Goal: Task Accomplishment & Management: Manage account settings

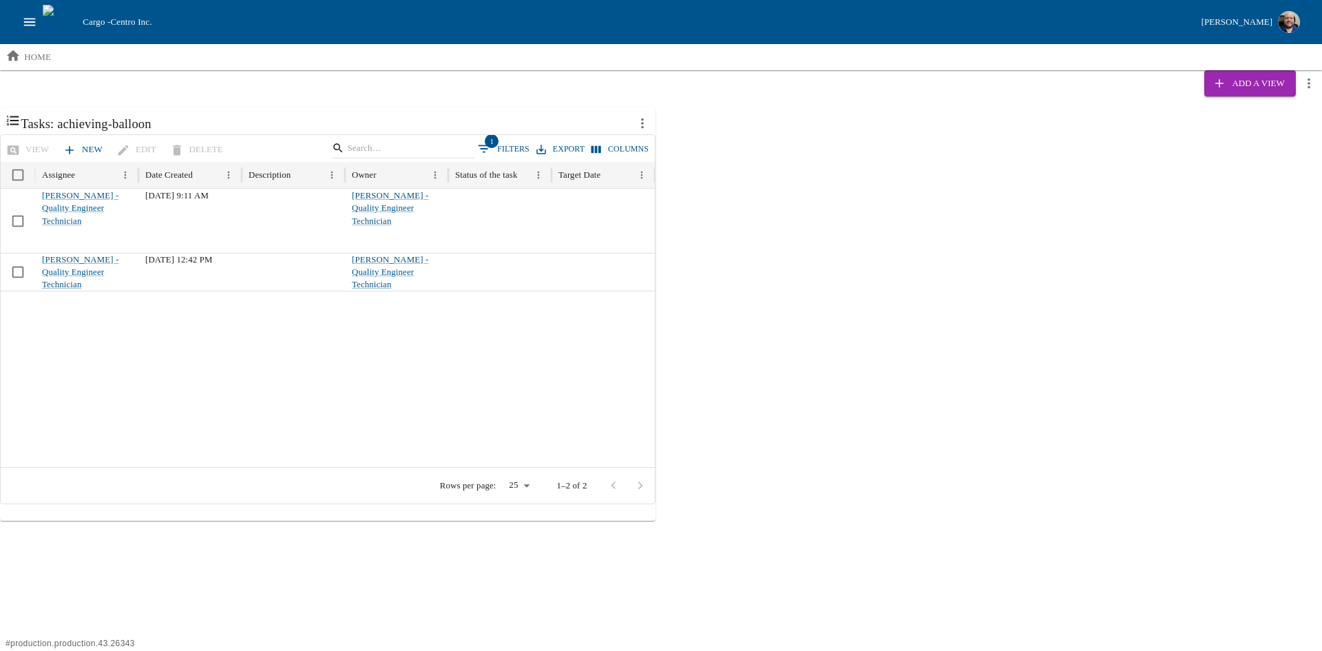
click at [35, 19] on icon "open drawer" at bounding box center [30, 22] width 12 height 8
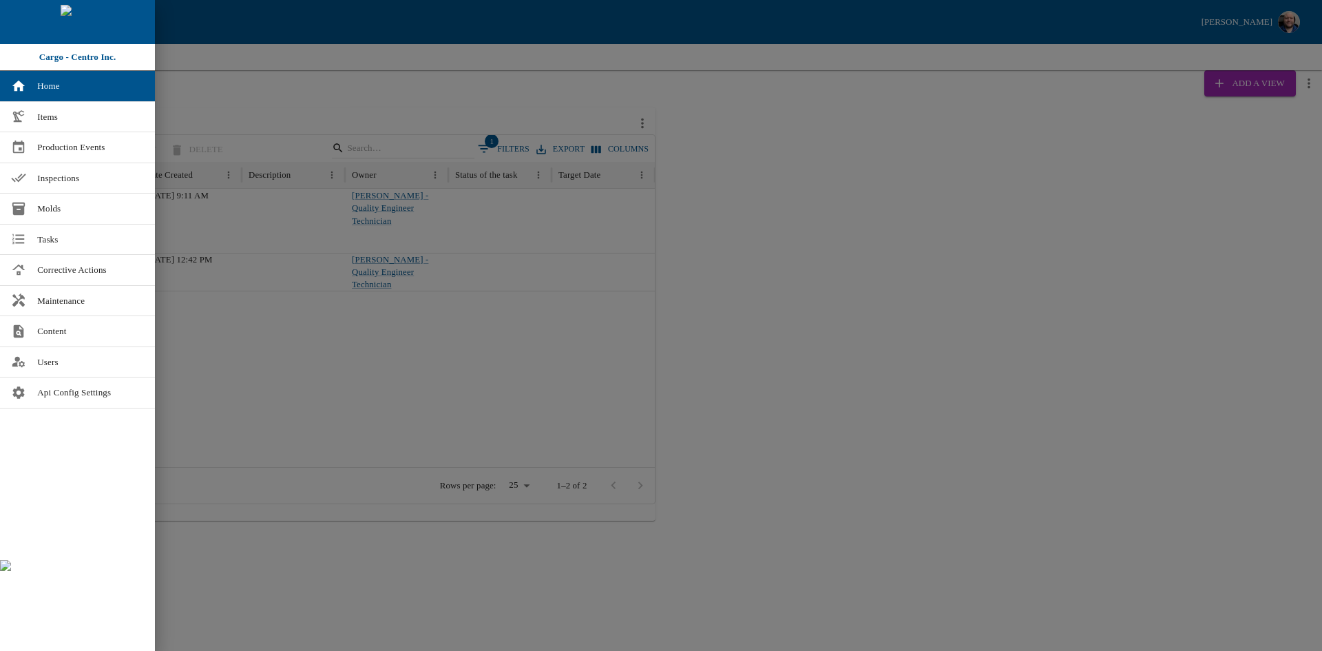
click at [912, 310] on div at bounding box center [661, 325] width 1322 height 651
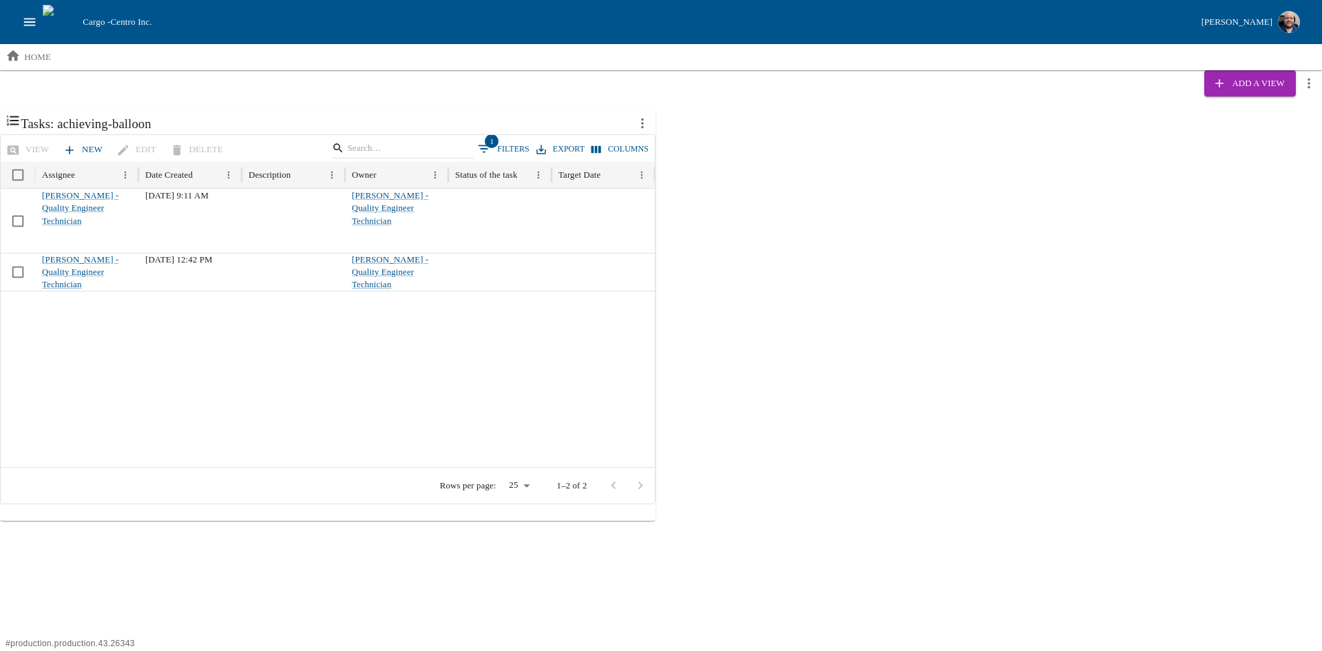
click at [638, 123] on icon "more actions" at bounding box center [642, 123] width 15 height 15
click at [698, 158] on span "Edit" at bounding box center [691, 154] width 30 height 14
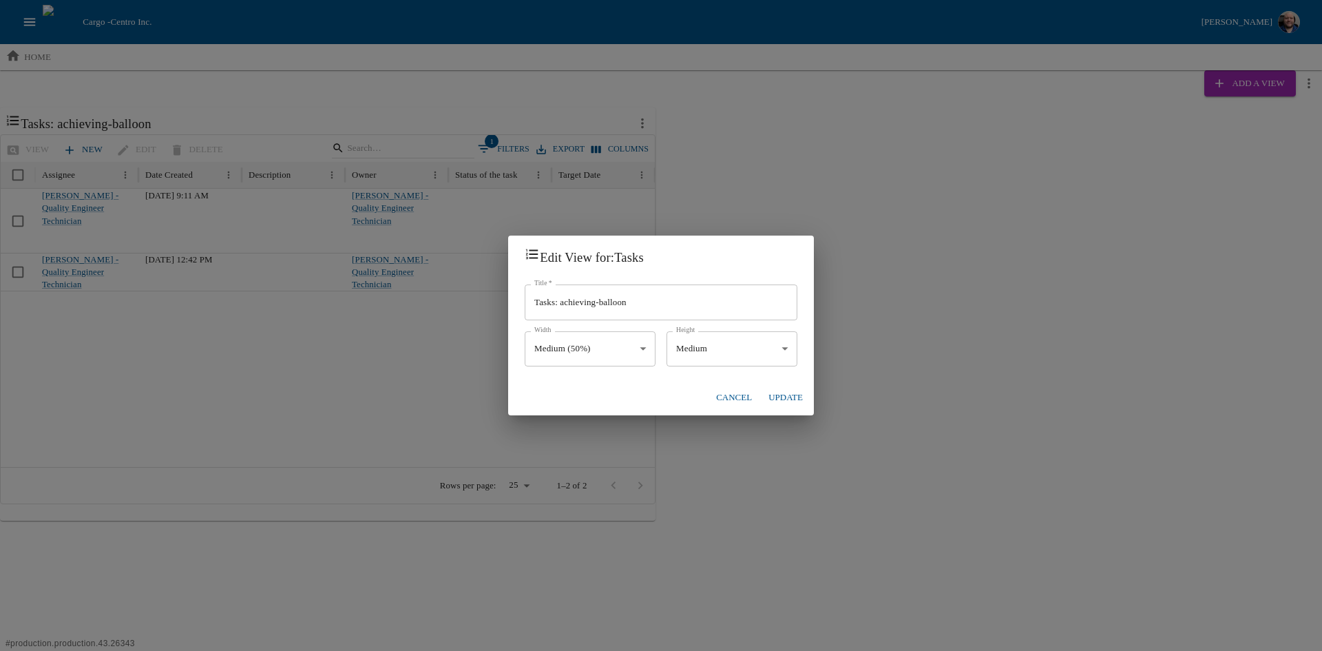
click at [731, 397] on button "Cancel" at bounding box center [734, 398] width 47 height 24
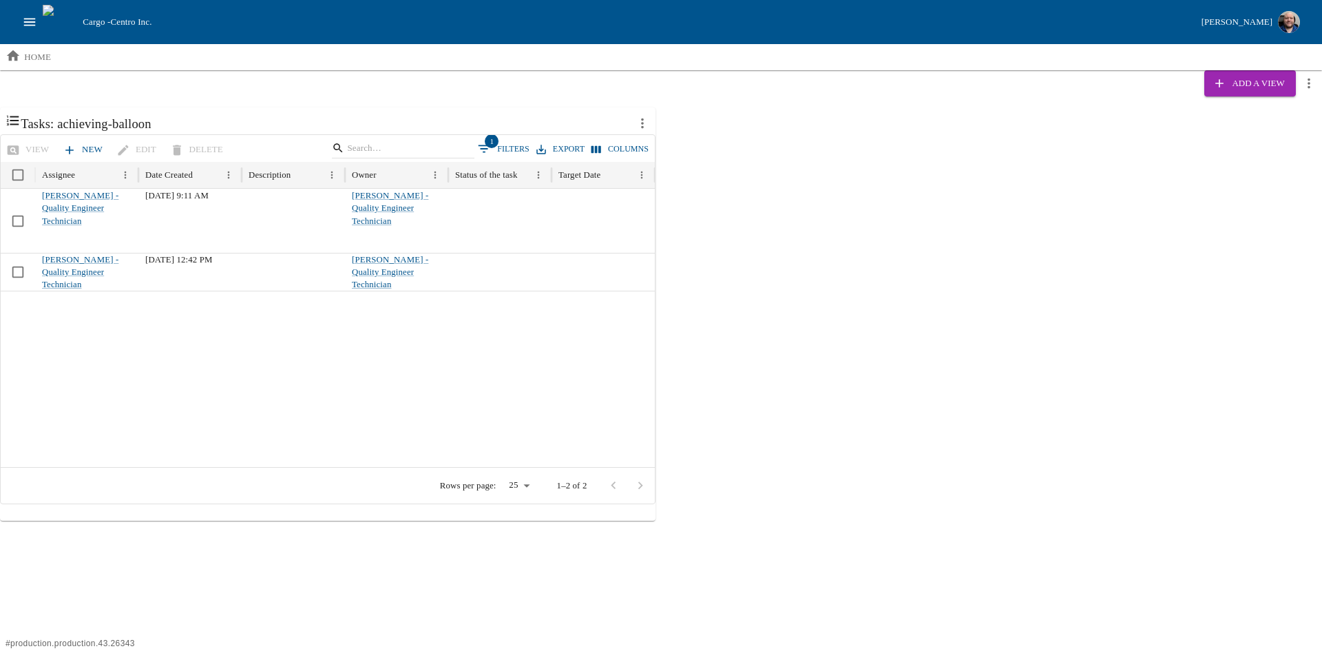
click at [30, 19] on icon "open drawer" at bounding box center [30, 22] width 12 height 8
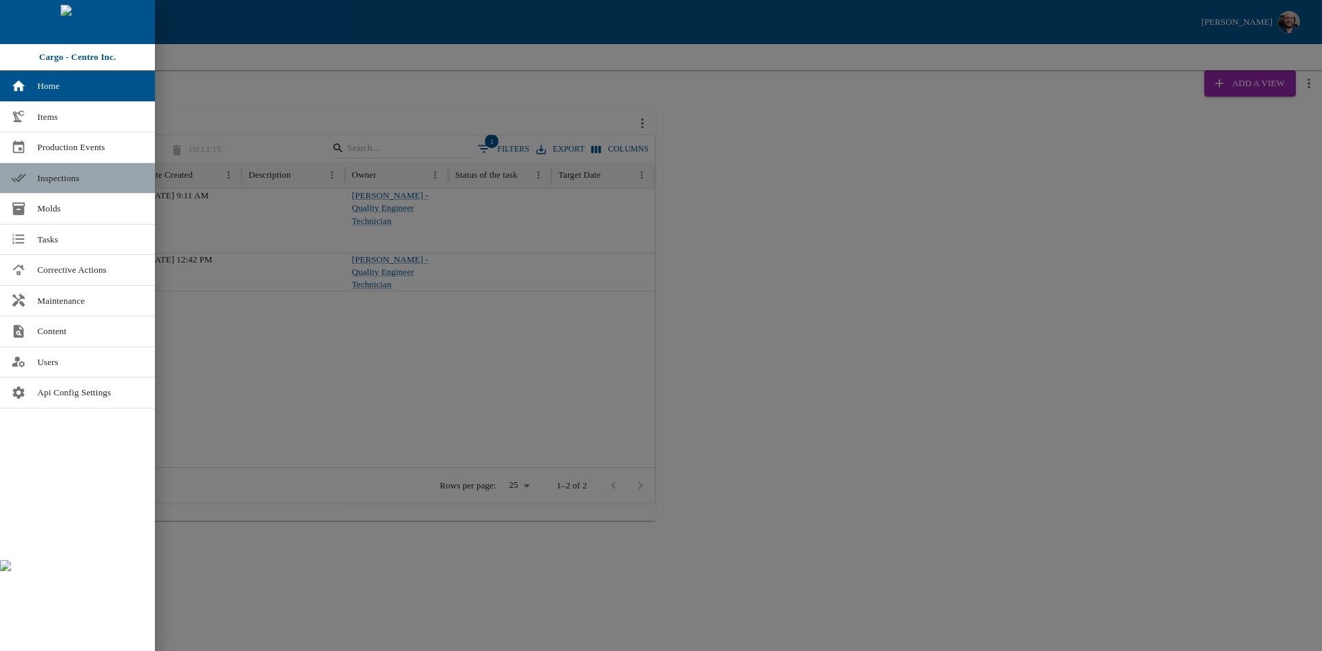
click at [45, 178] on span "Inspections" at bounding box center [90, 178] width 107 height 14
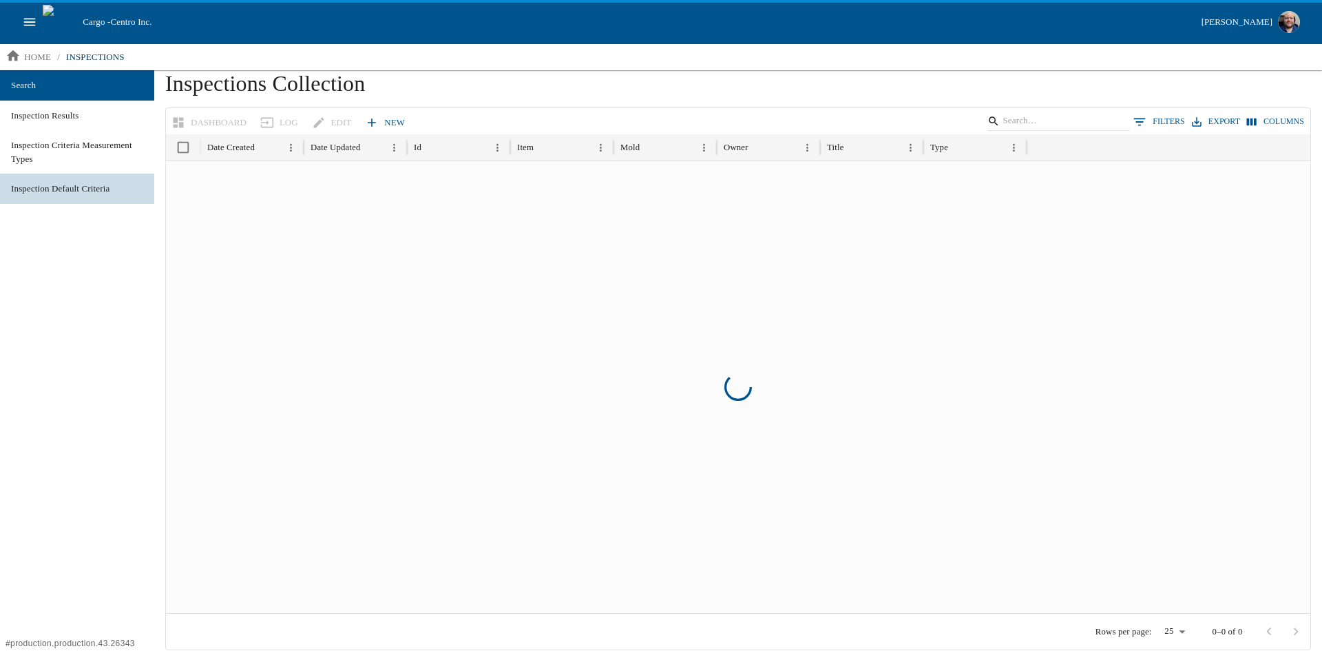
click at [68, 187] on span "Inspection Default Criteria" at bounding box center [77, 189] width 132 height 14
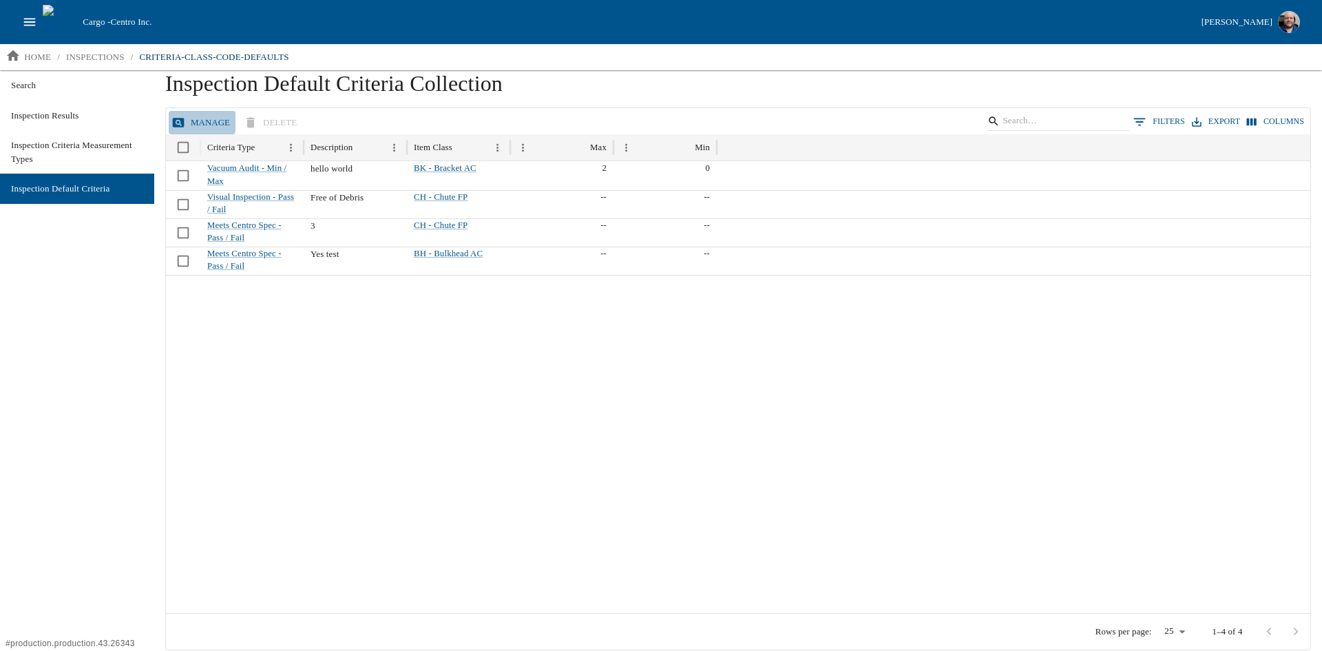
click at [185, 119] on button "Manage" at bounding box center [202, 123] width 67 height 24
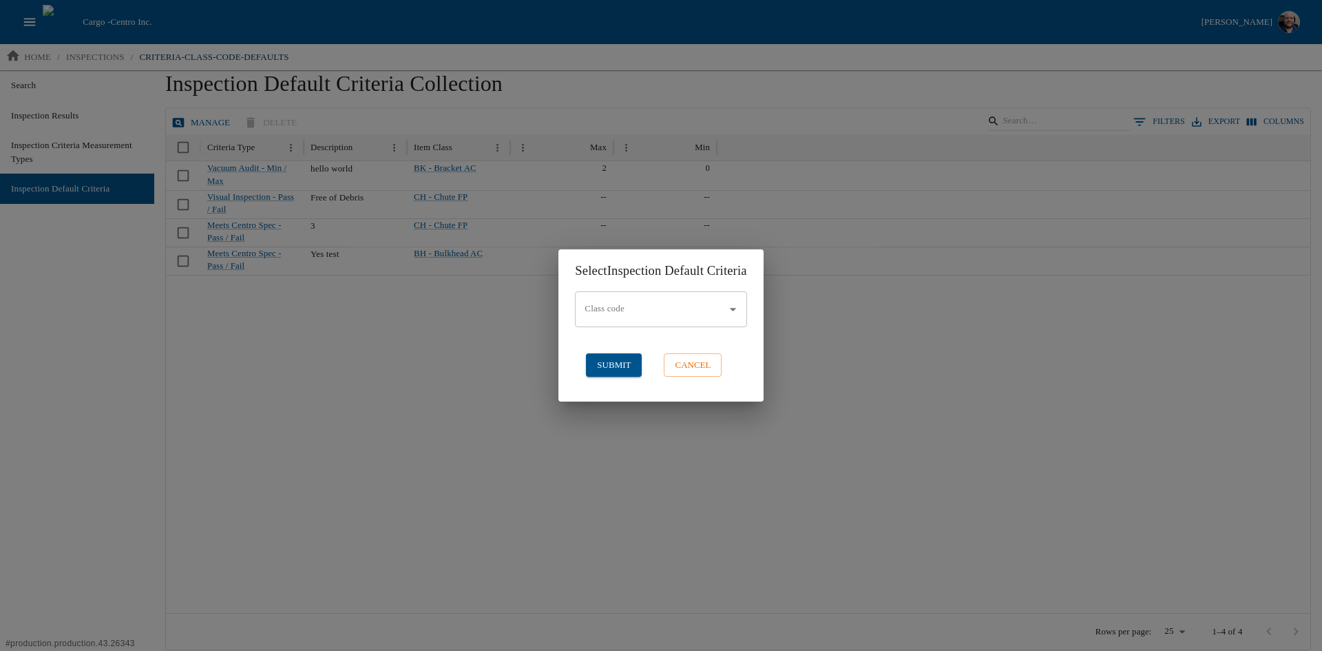
click at [339, 434] on div "Select Inspection Default Criteria Class code Class code ​ submit cancel" at bounding box center [661, 325] width 1322 height 651
click at [684, 358] on button "cancel" at bounding box center [693, 365] width 58 height 24
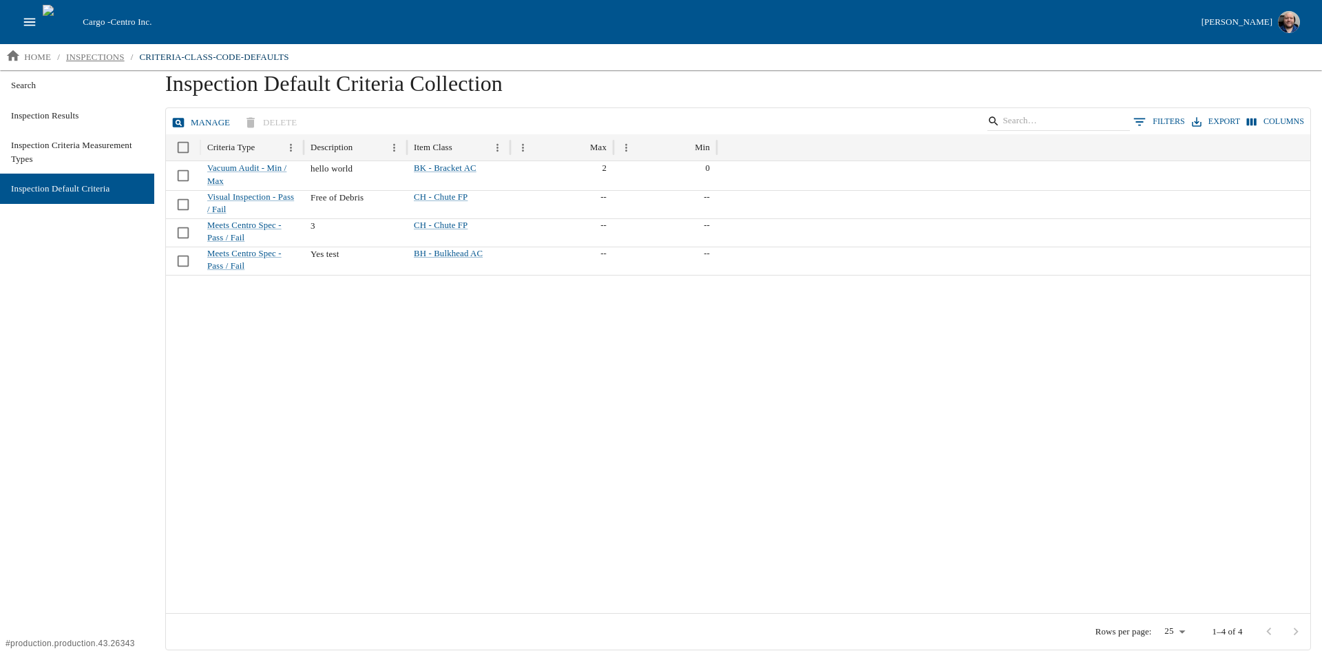
click at [91, 55] on p "inspections" at bounding box center [95, 57] width 59 height 14
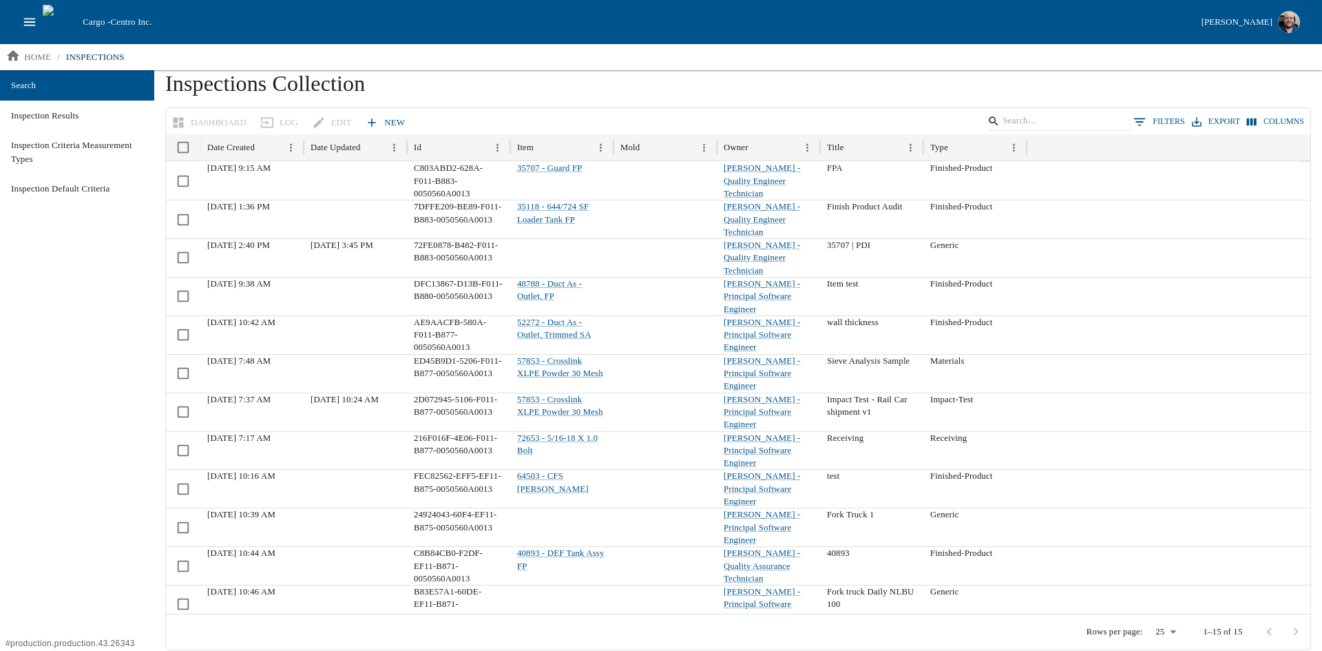
click at [385, 124] on link "New" at bounding box center [386, 123] width 48 height 24
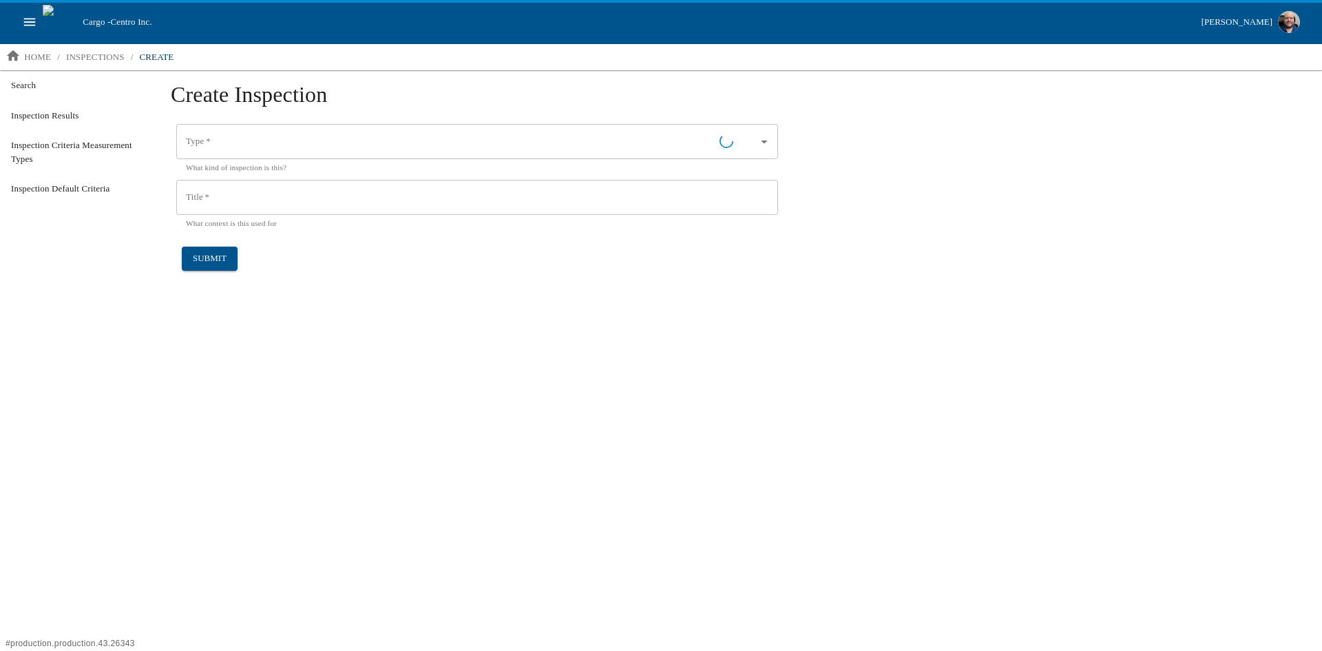
type input "Generic"
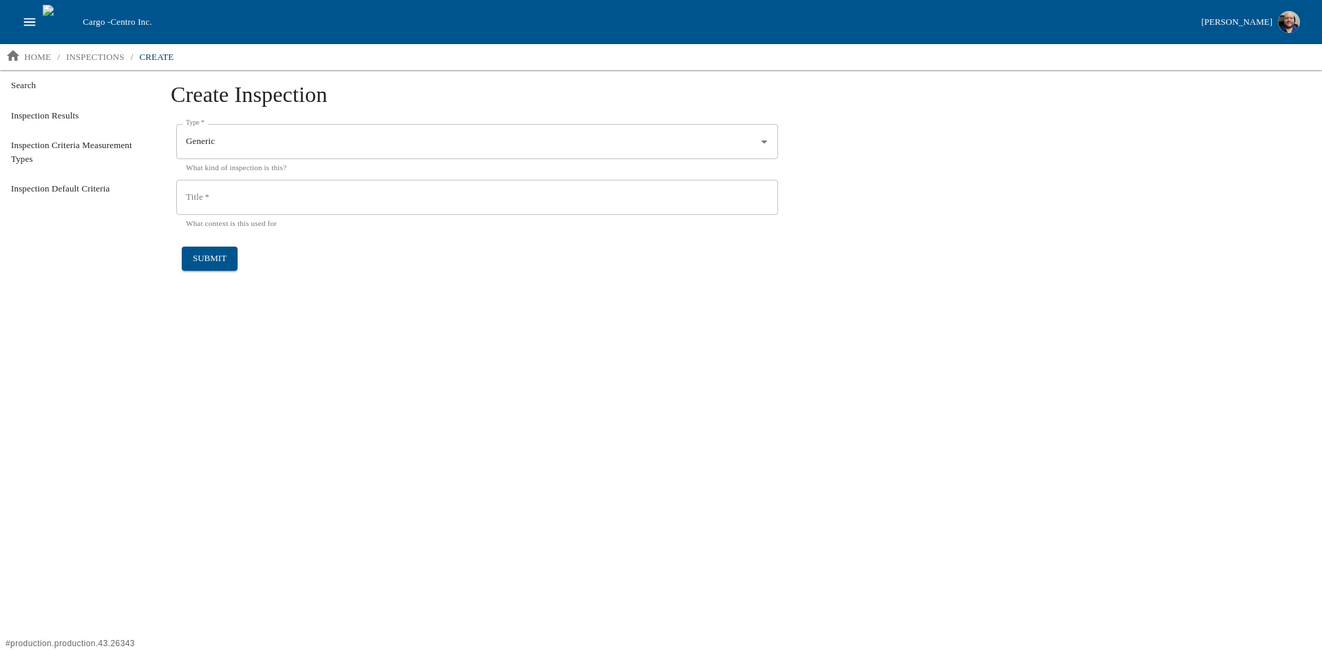
click at [26, 19] on icon "open drawer" at bounding box center [30, 22] width 12 height 8
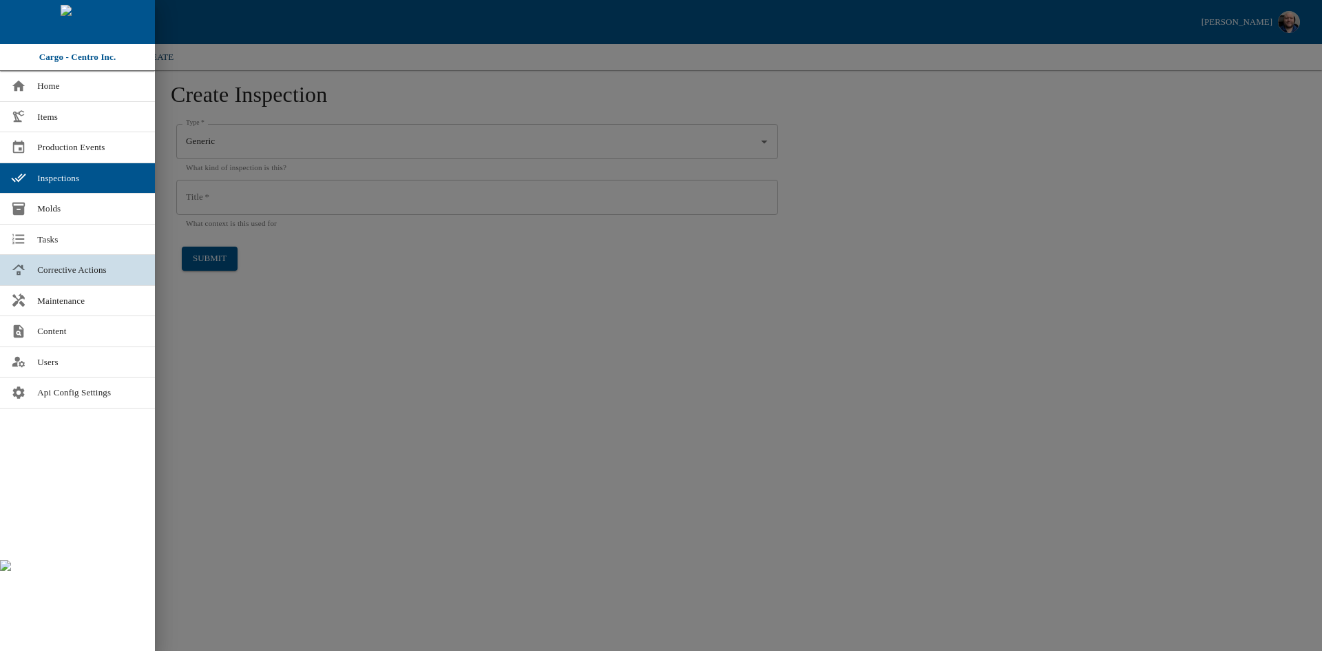
click at [76, 266] on span "Corrective Actions" at bounding box center [90, 270] width 107 height 14
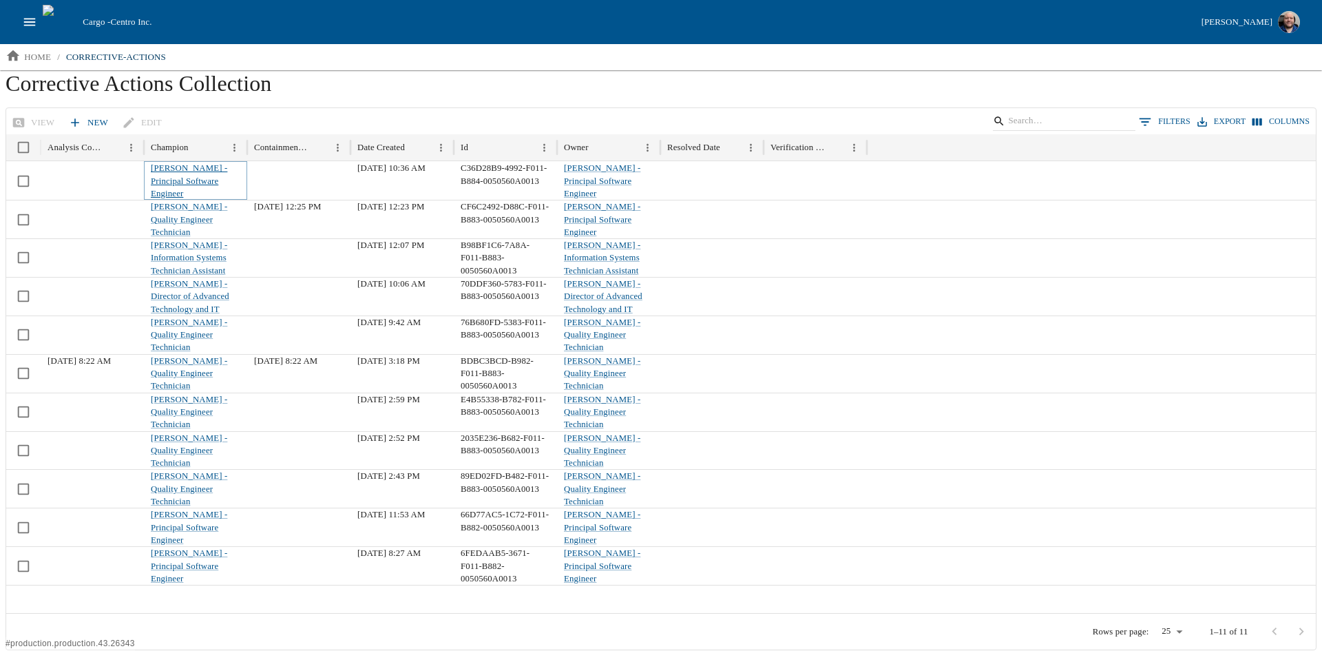
click at [198, 175] on link "Jesse Baird - Principal Software Engineer" at bounding box center [189, 180] width 76 height 35
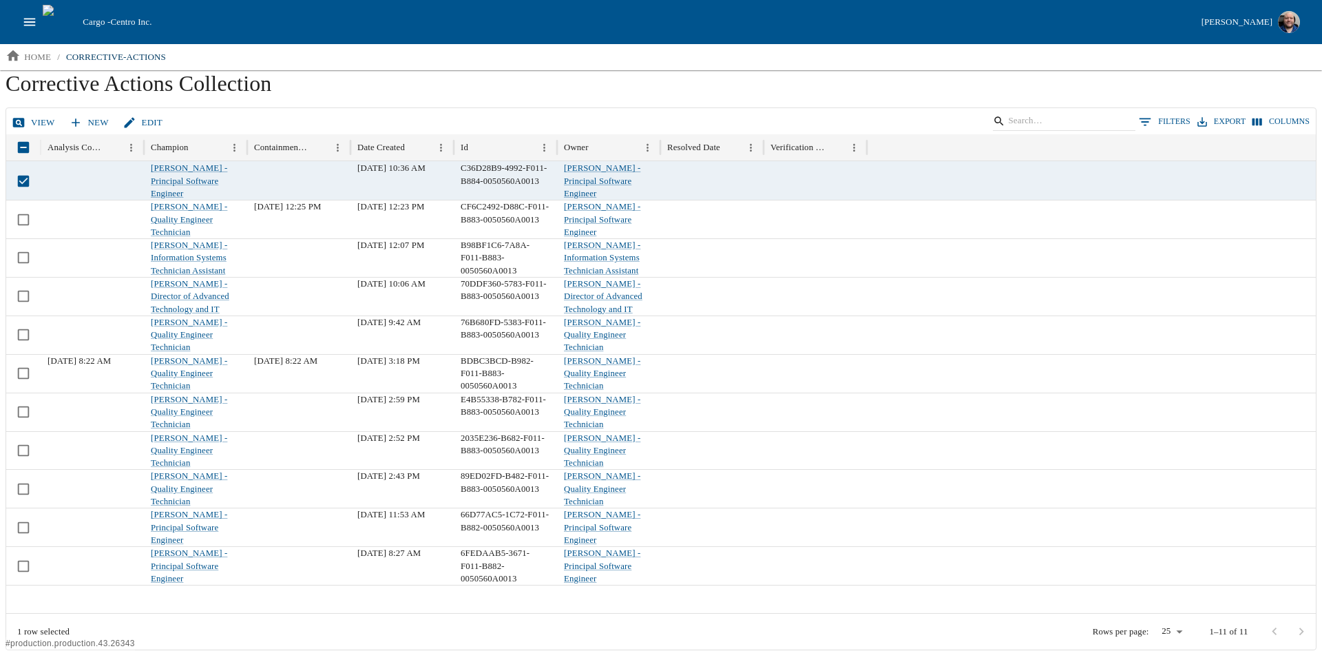
click at [20, 116] on icon at bounding box center [19, 123] width 14 height 14
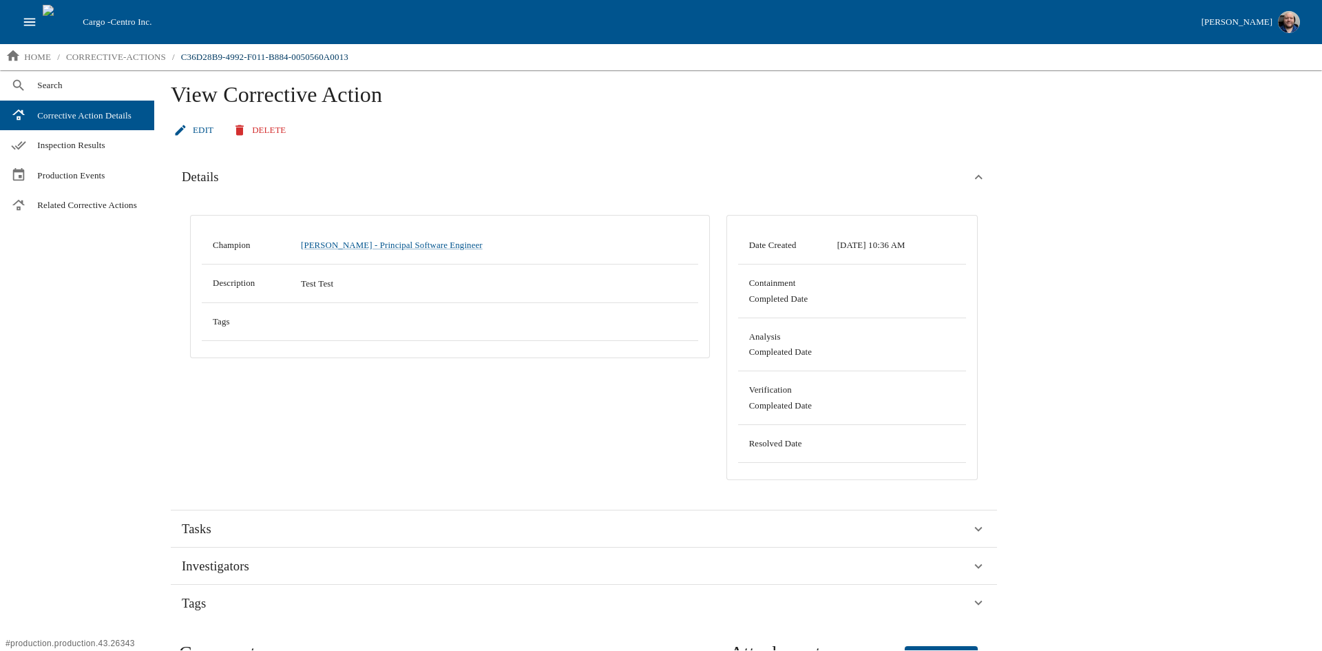
click at [197, 134] on link "Edit" at bounding box center [195, 130] width 48 height 24
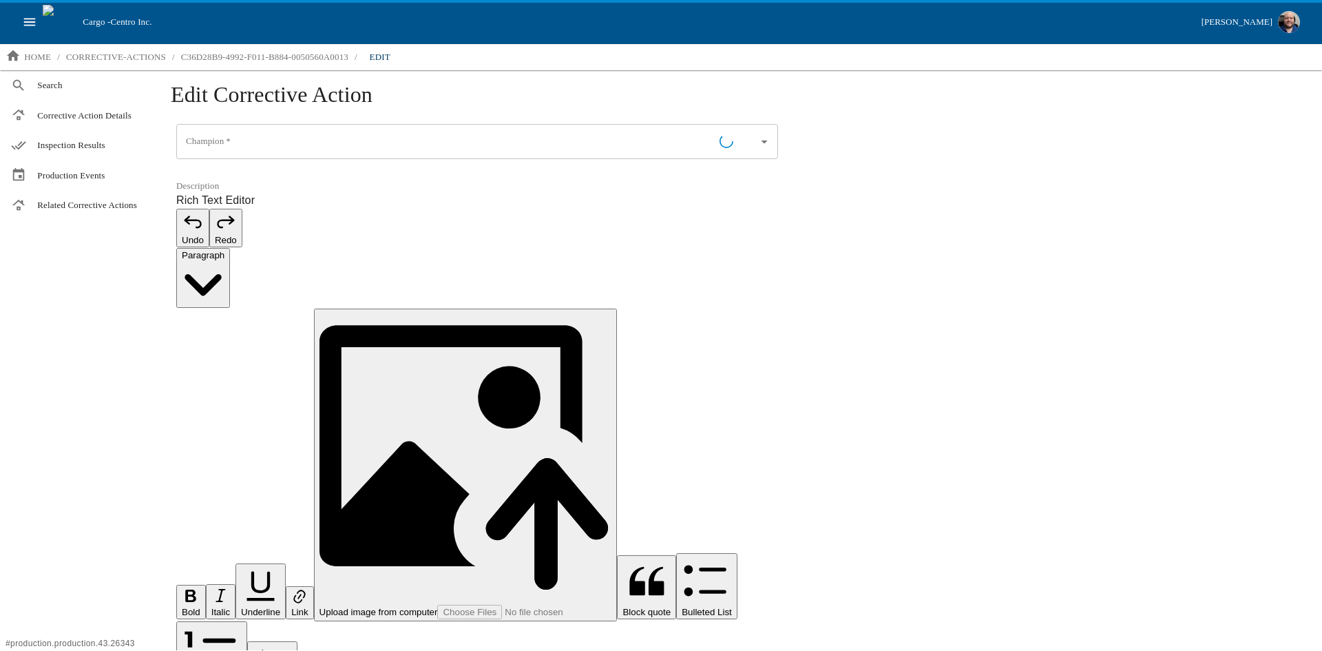
type input "Jesse Baird - Principal Software Engineer"
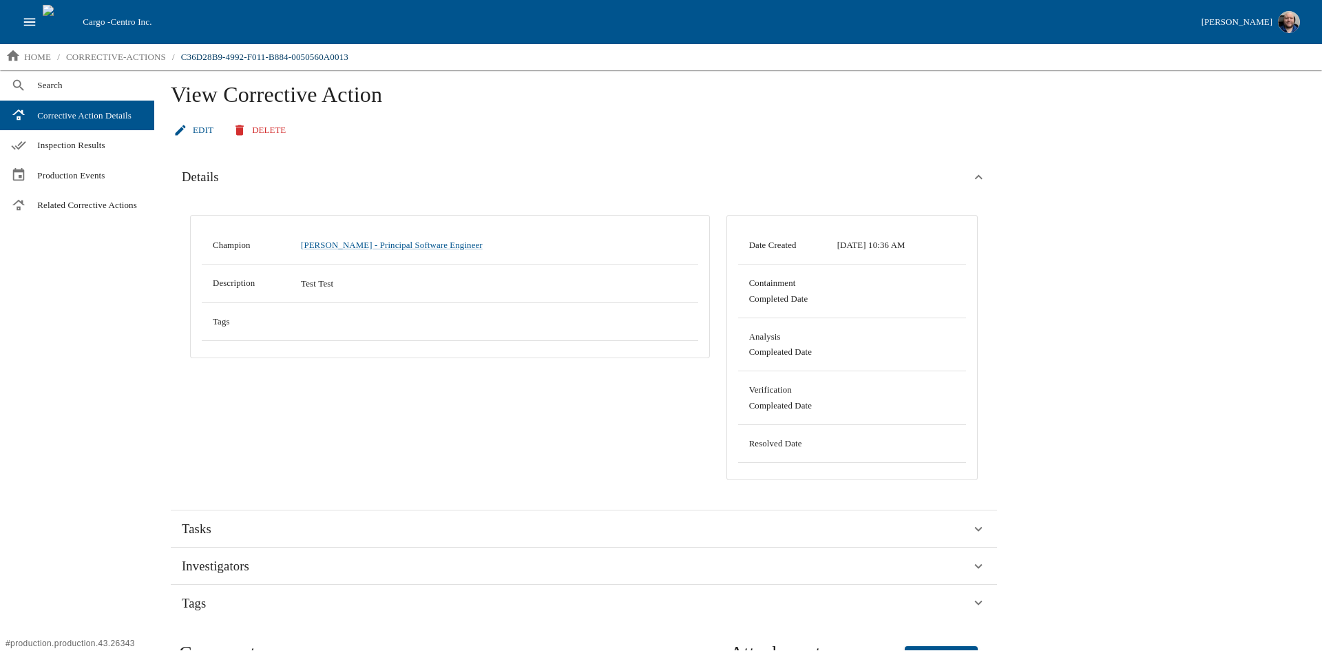
click at [23, 25] on icon "open drawer" at bounding box center [29, 21] width 15 height 15
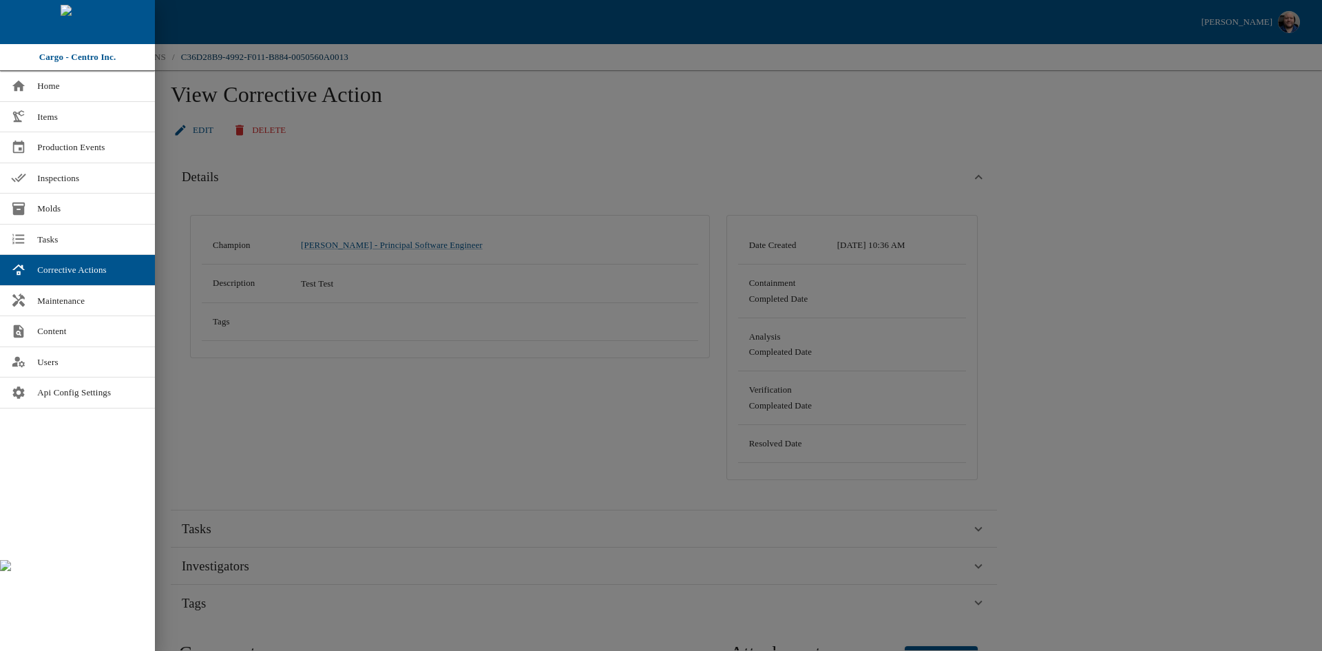
click at [361, 399] on div at bounding box center [661, 325] width 1322 height 651
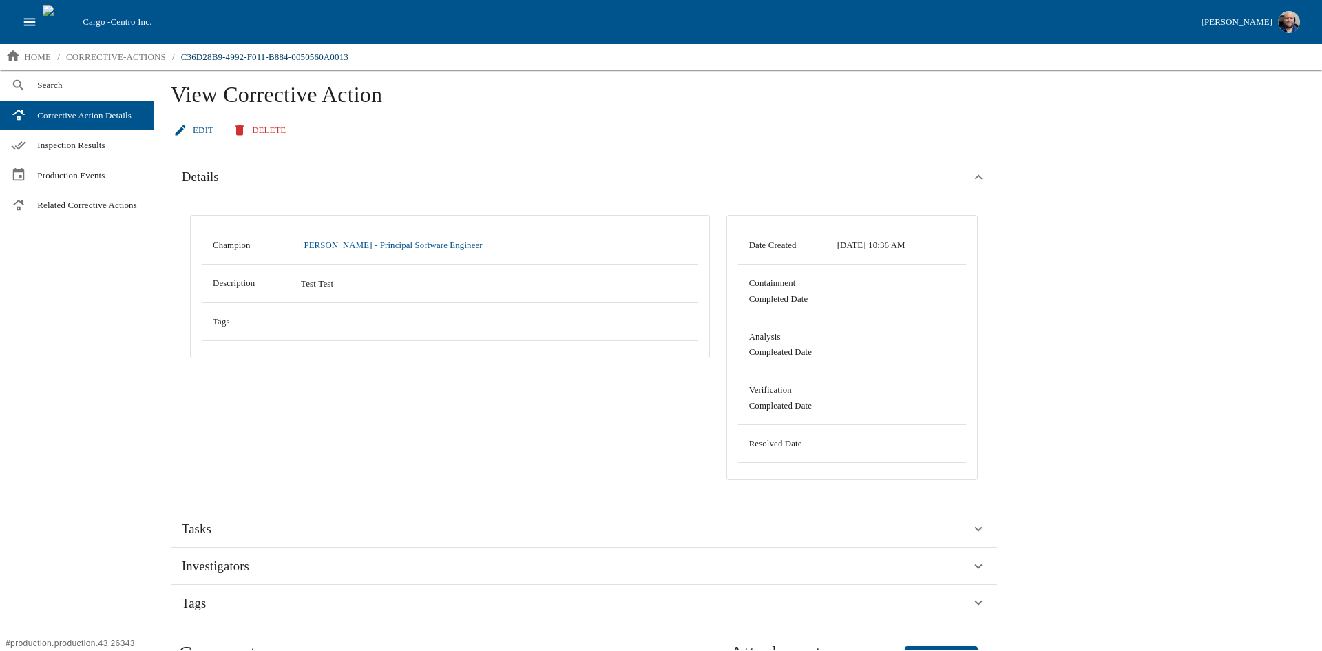
click at [196, 132] on link "Edit" at bounding box center [195, 130] width 48 height 24
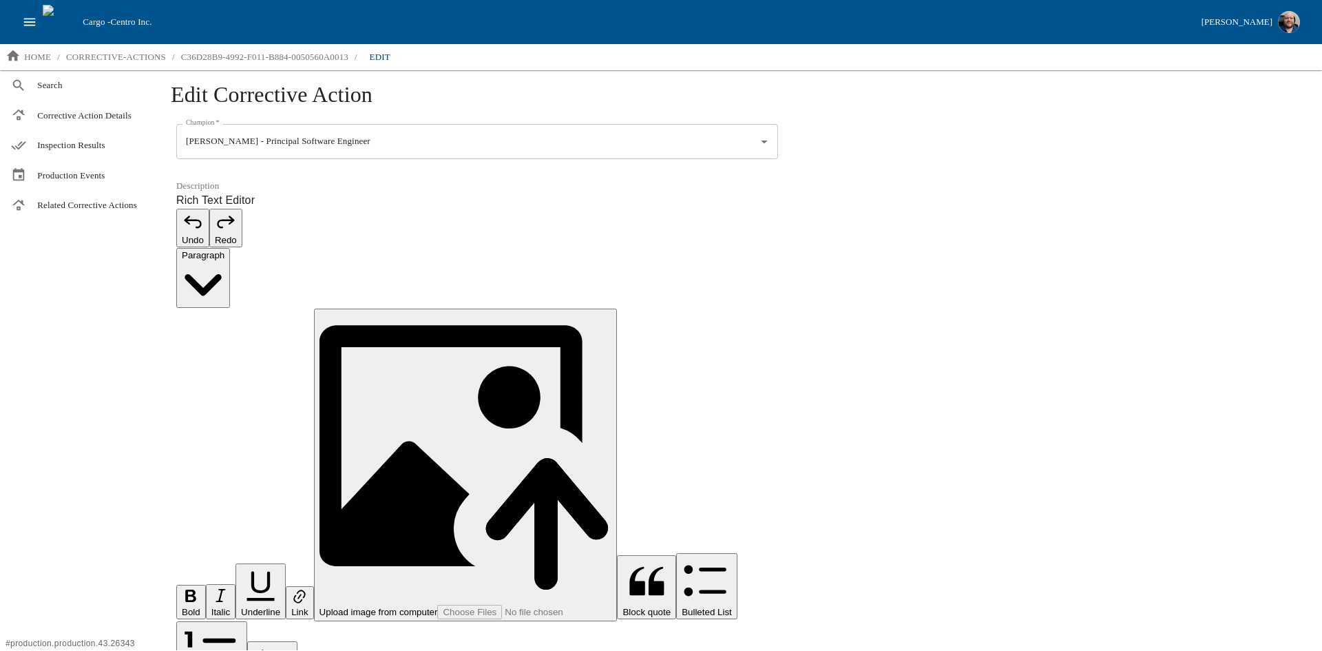
click at [26, 26] on icon "open drawer" at bounding box center [29, 21] width 15 height 15
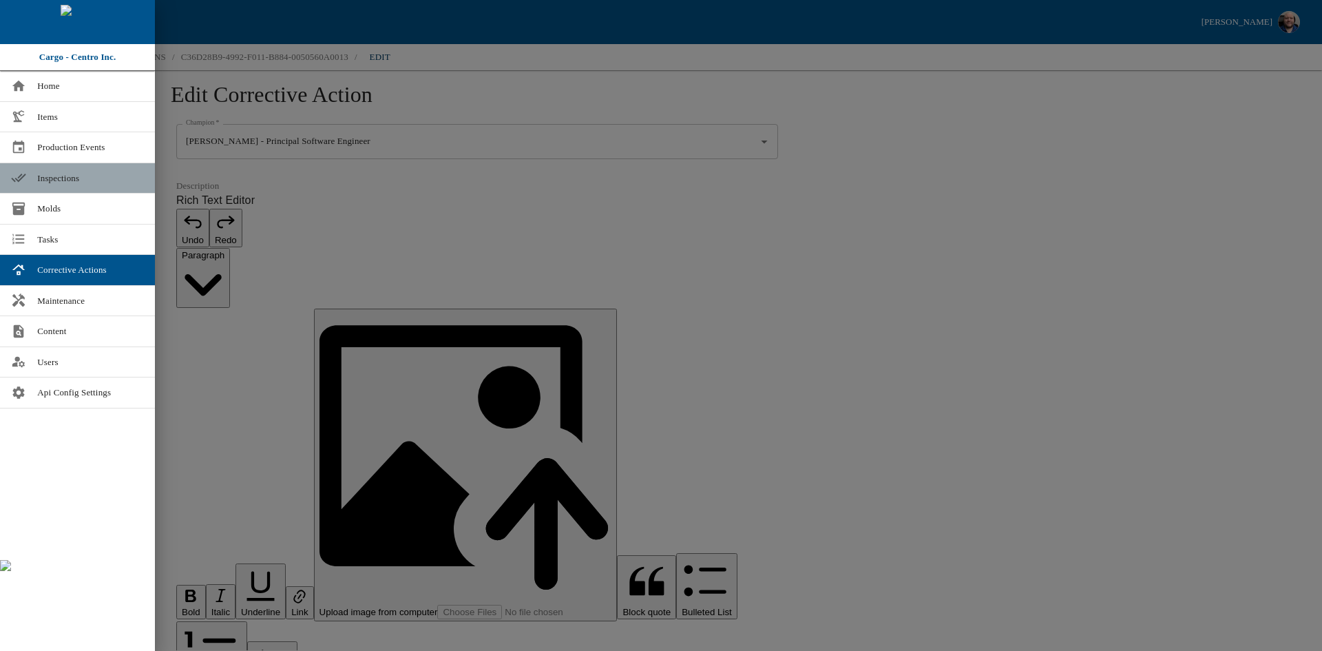
click at [76, 179] on span "Inspections" at bounding box center [90, 178] width 107 height 14
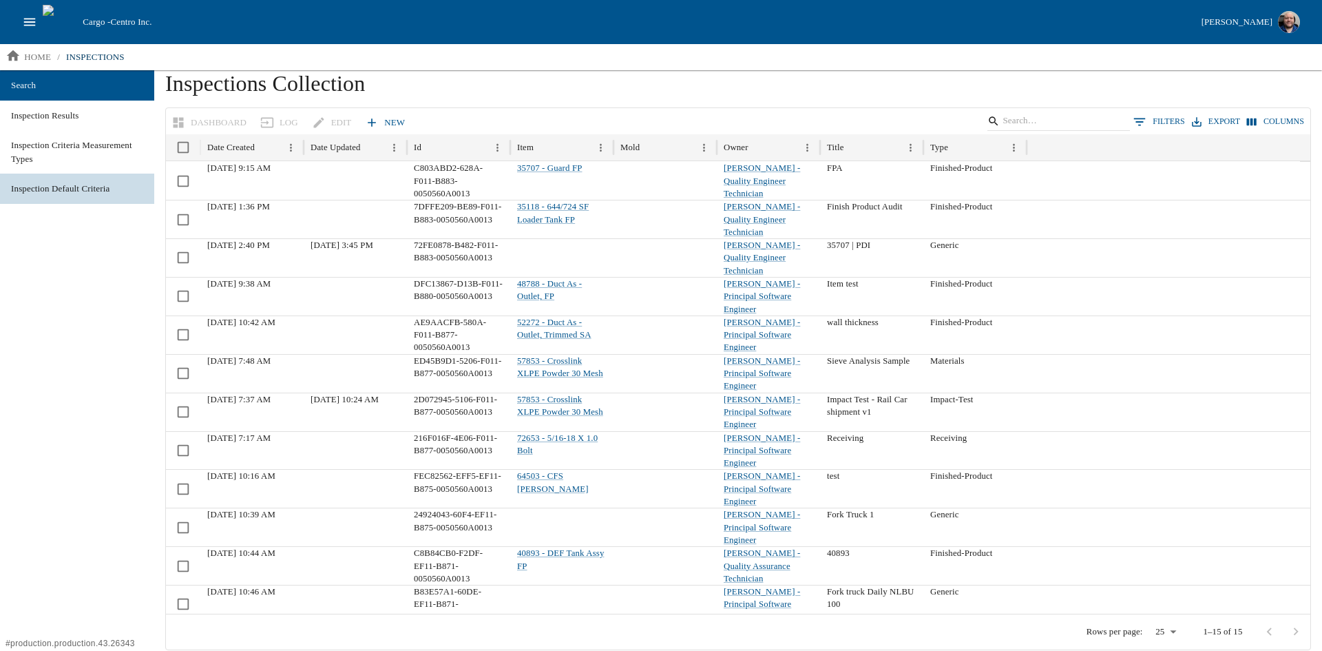
click at [55, 189] on span "Inspection Default Criteria" at bounding box center [77, 189] width 132 height 14
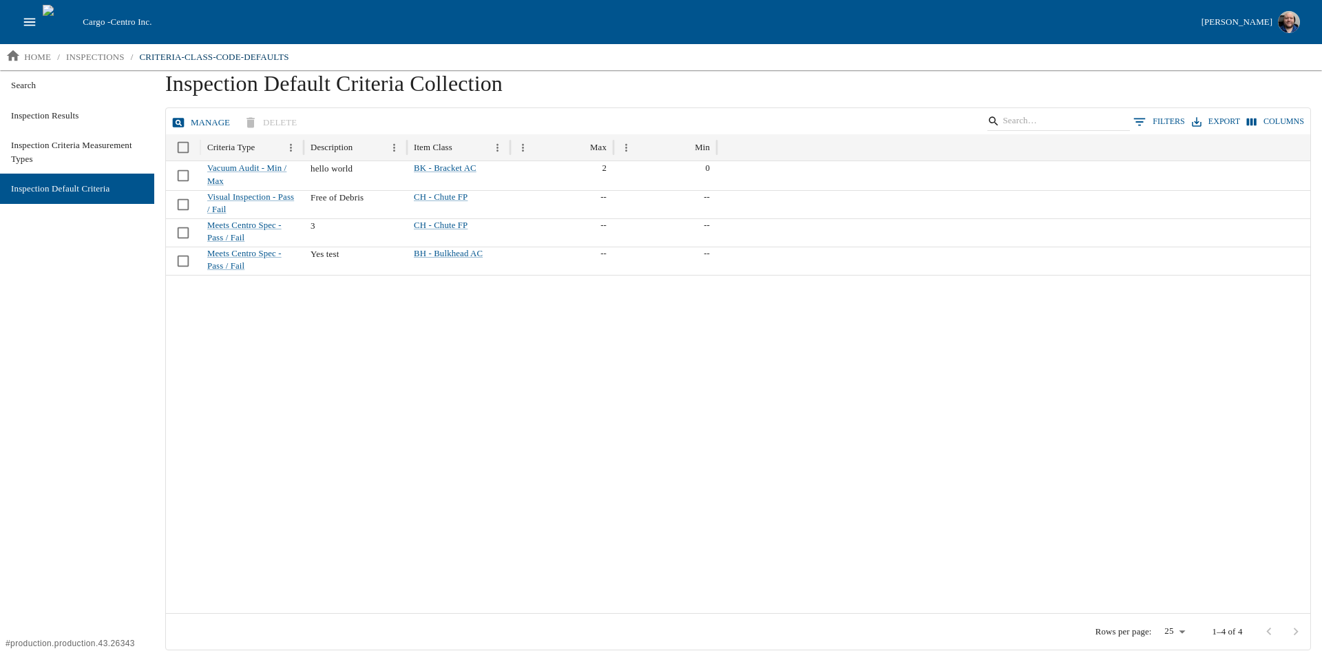
click at [191, 114] on button "Manage" at bounding box center [202, 123] width 67 height 24
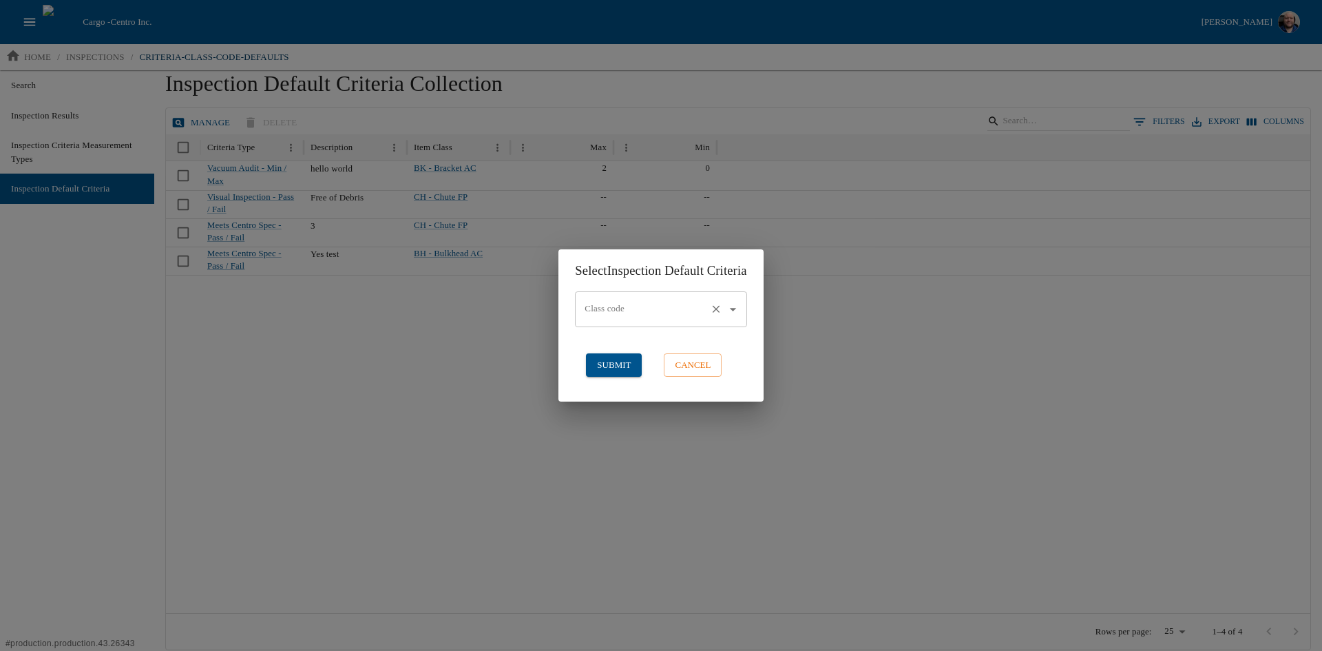
click at [662, 303] on input "Class code" at bounding box center [641, 308] width 120 height 23
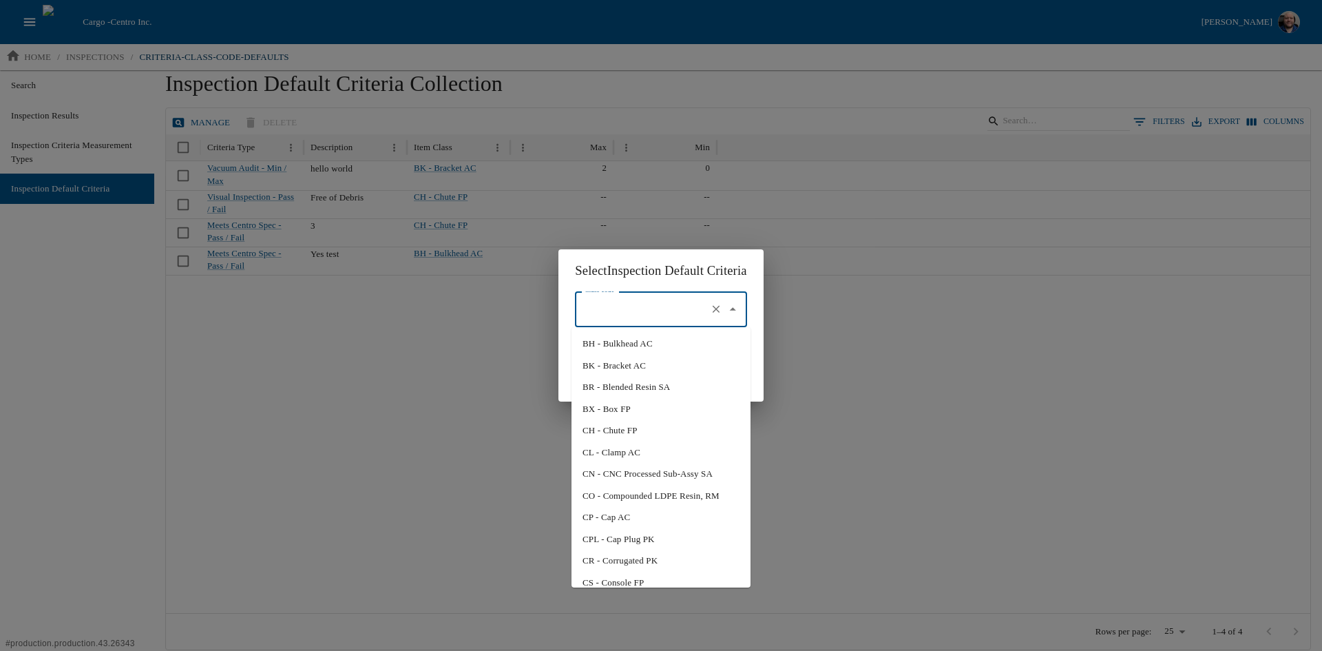
click at [618, 346] on li "BH - Bulkhead AC" at bounding box center [660, 344] width 179 height 22
type input "BH - Bulkhead AC"
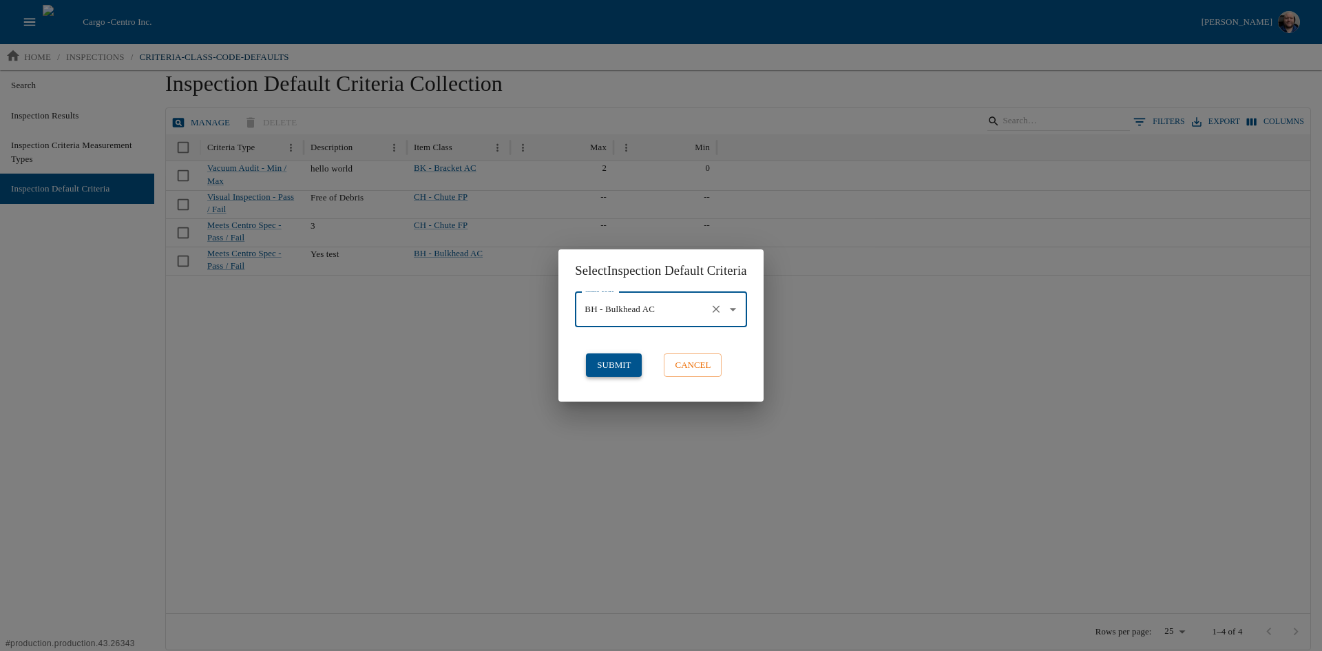
click at [604, 362] on button "submit" at bounding box center [614, 365] width 56 height 24
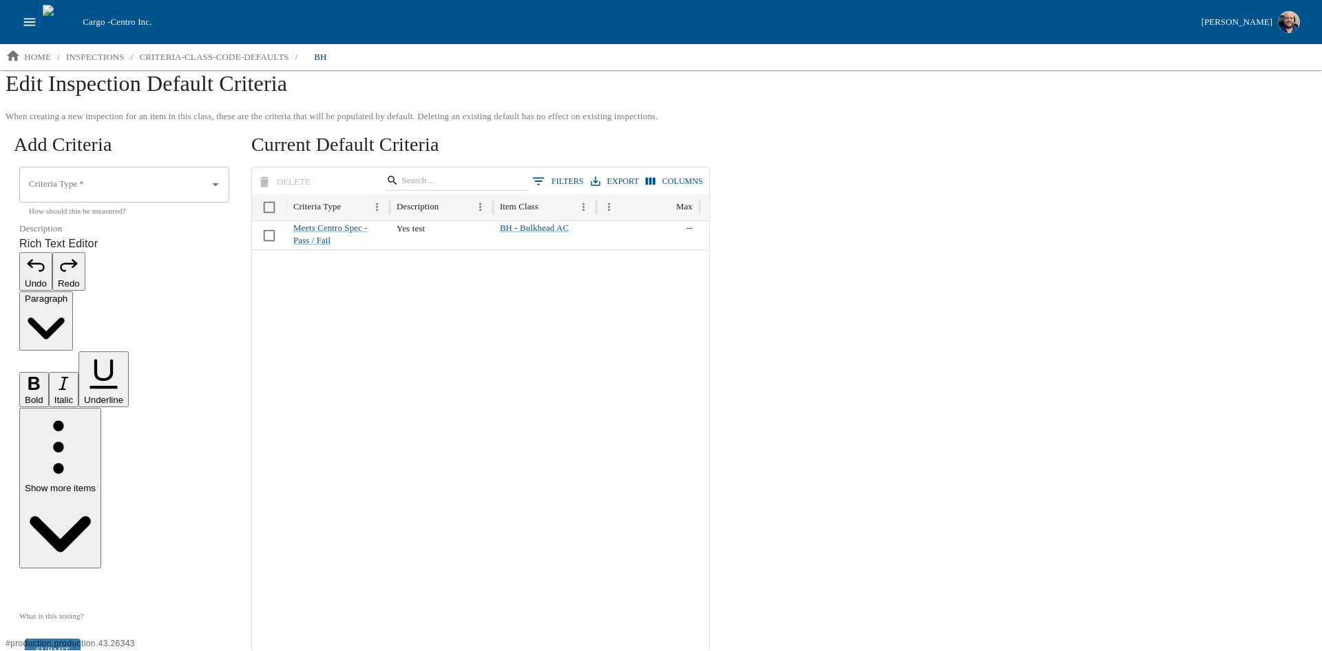
click at [19, 19] on button "open drawer" at bounding box center [30, 22] width 26 height 26
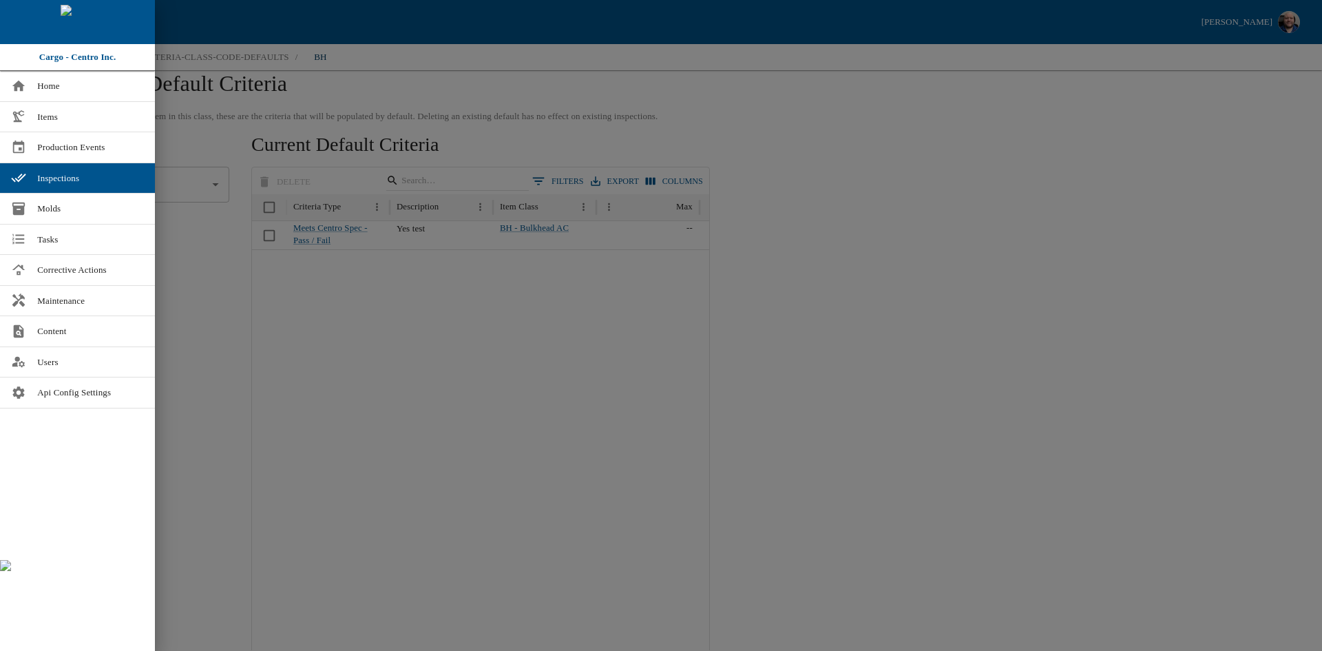
click at [227, 419] on div at bounding box center [661, 325] width 1322 height 651
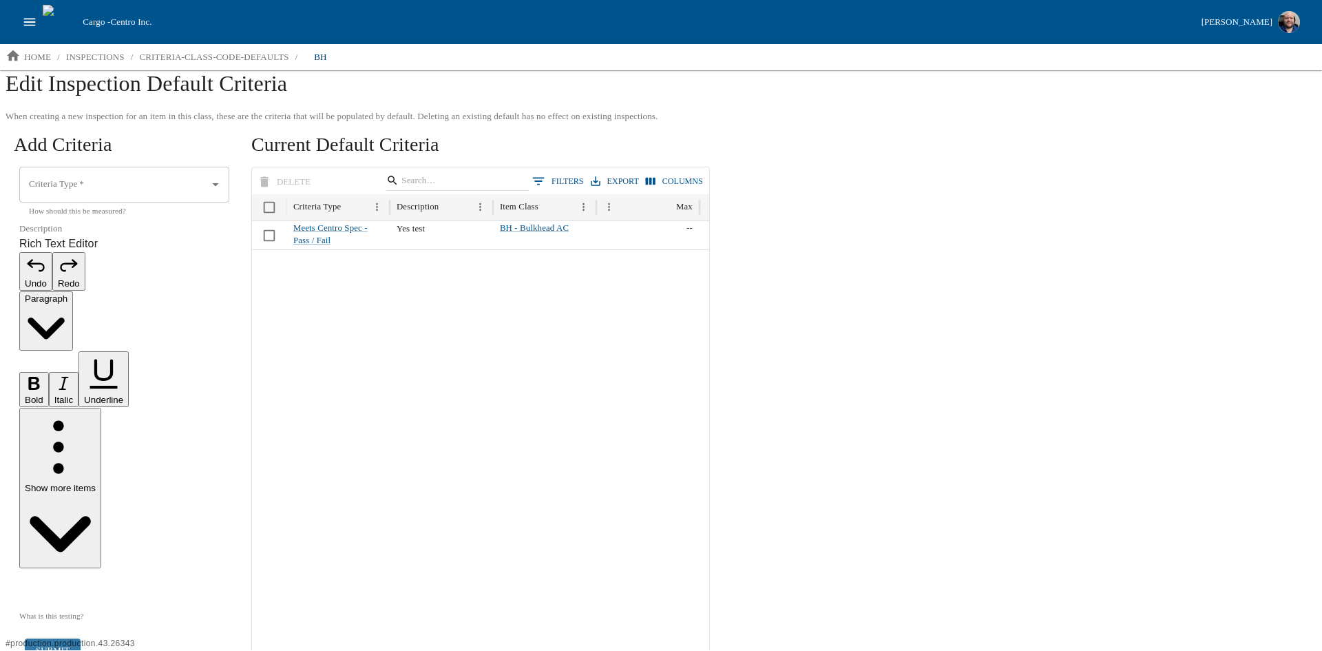
click at [30, 31] on button "open drawer" at bounding box center [30, 22] width 26 height 26
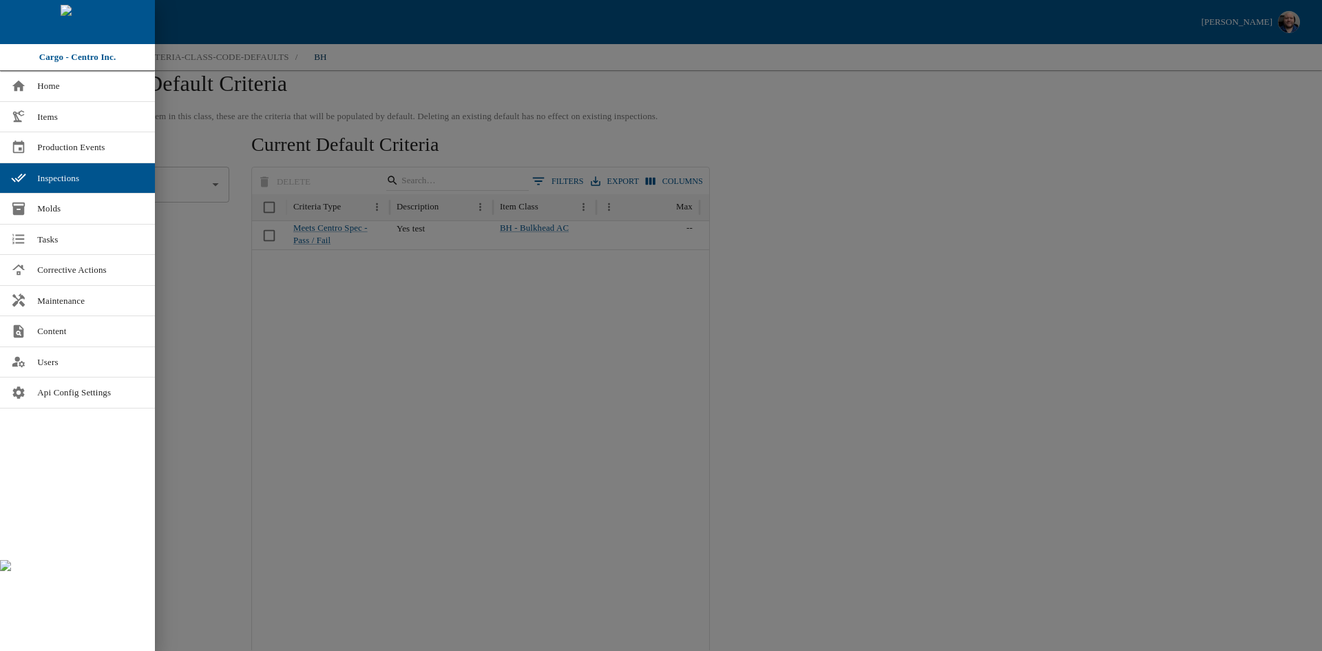
click at [233, 403] on div at bounding box center [661, 325] width 1322 height 651
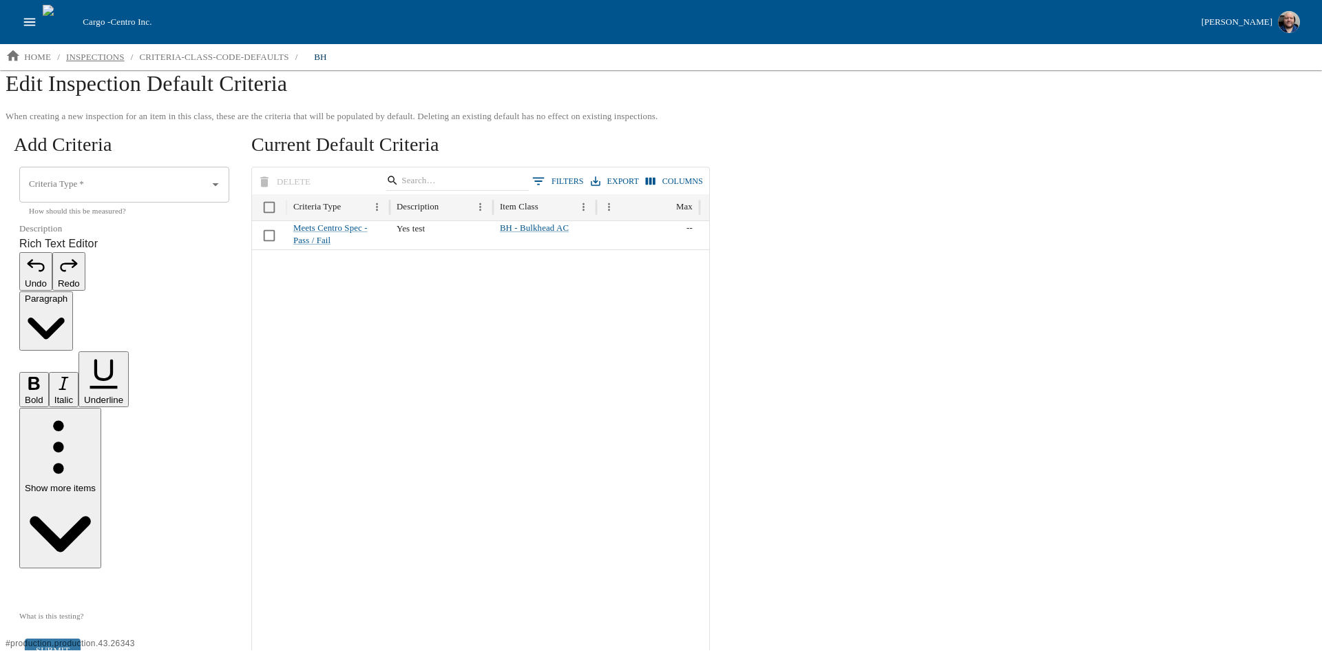
click at [99, 56] on p "inspections" at bounding box center [95, 57] width 59 height 14
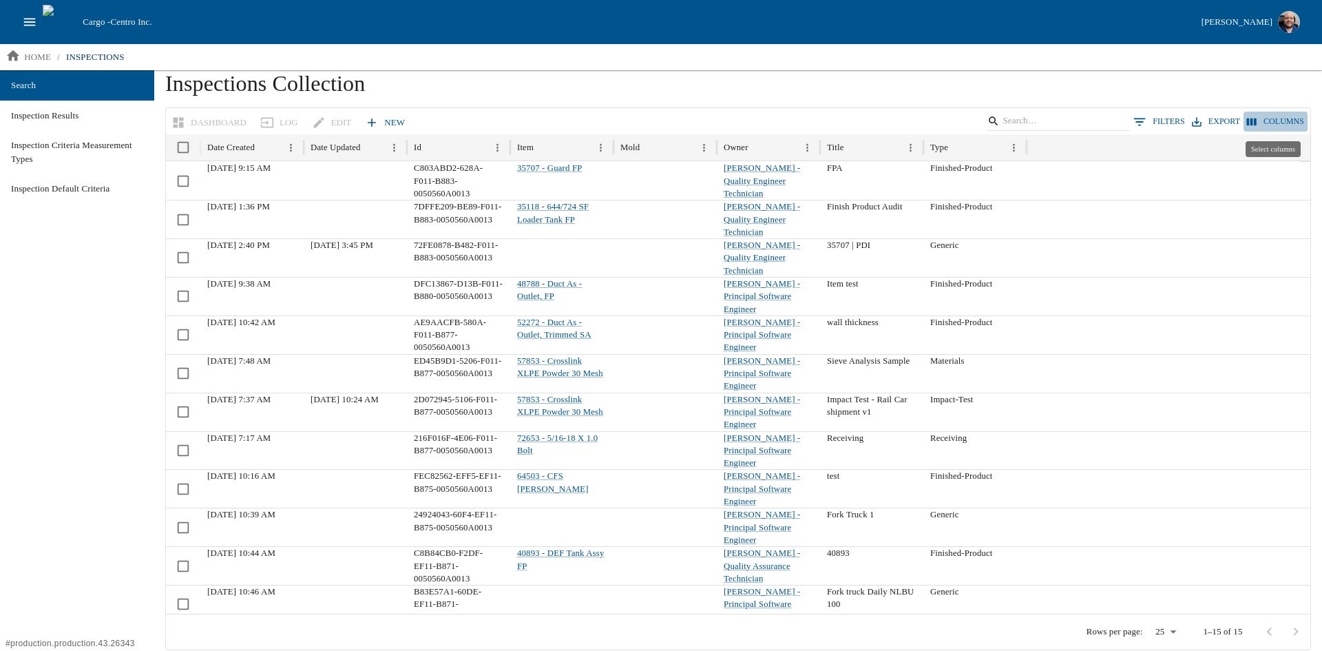
click at [1276, 117] on button "Columns" at bounding box center [1275, 122] width 64 height 20
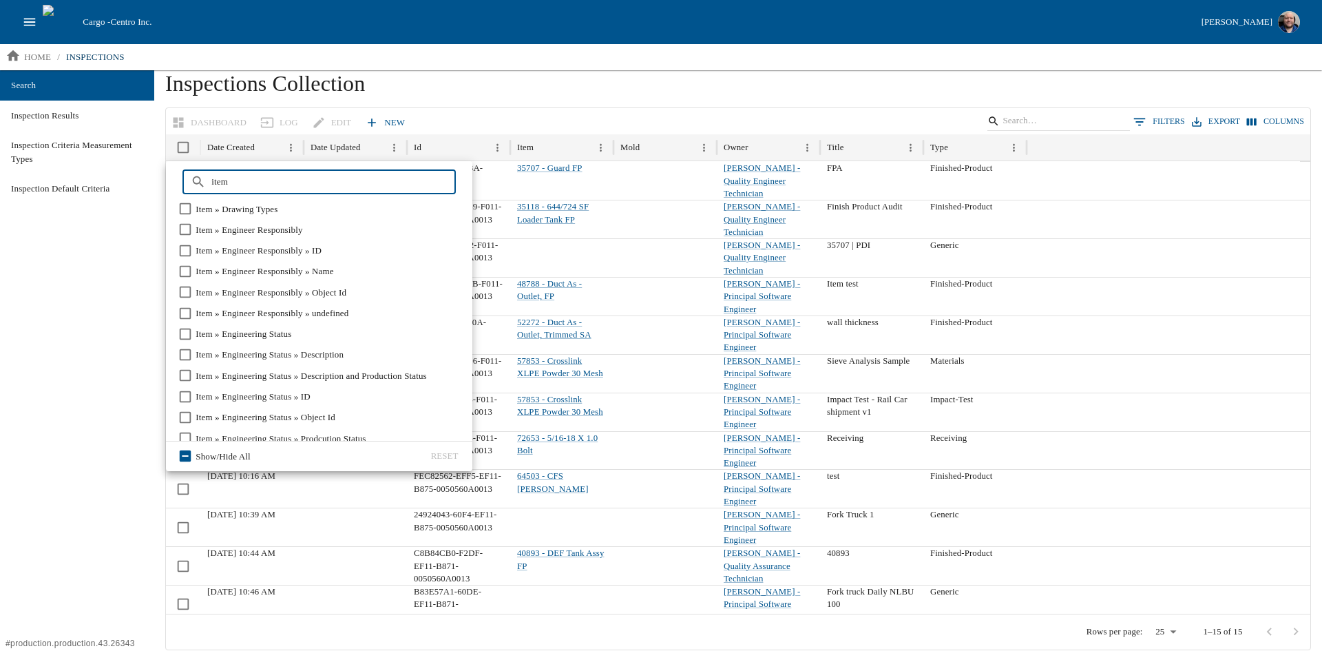
scroll to position [620, 0]
type input "item"
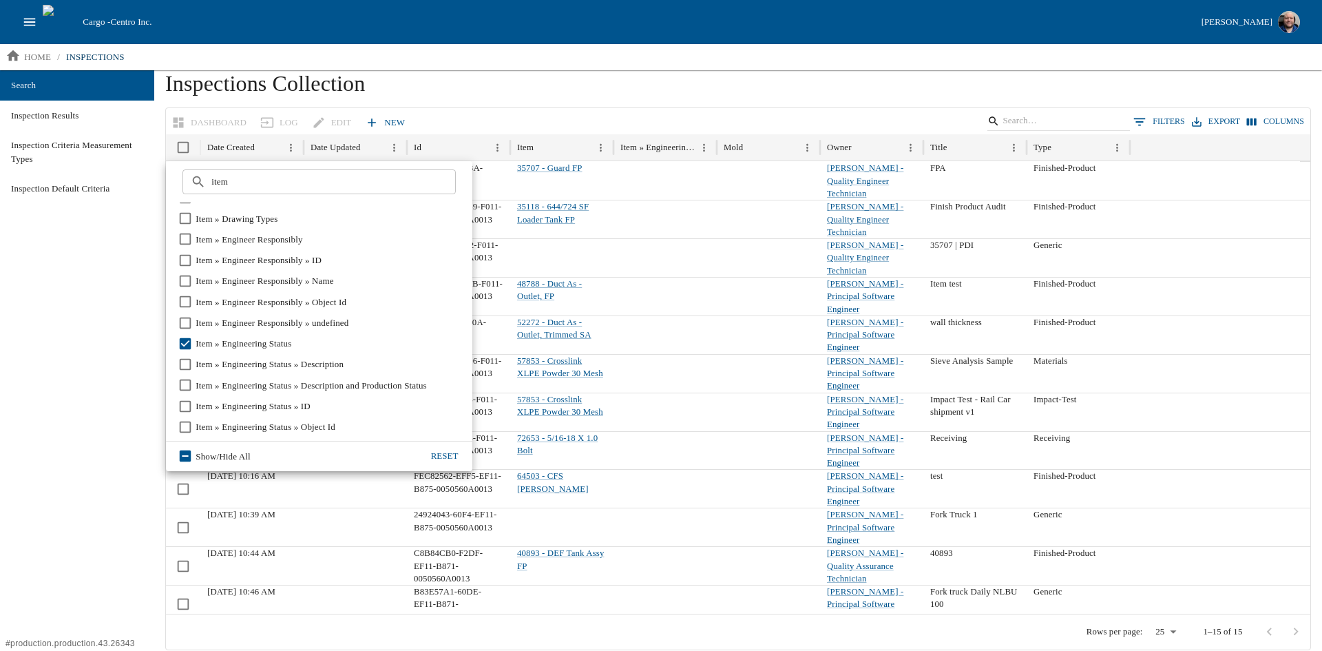
click at [590, 89] on h1 "Inspections Collection" at bounding box center [738, 88] width 1146 height 37
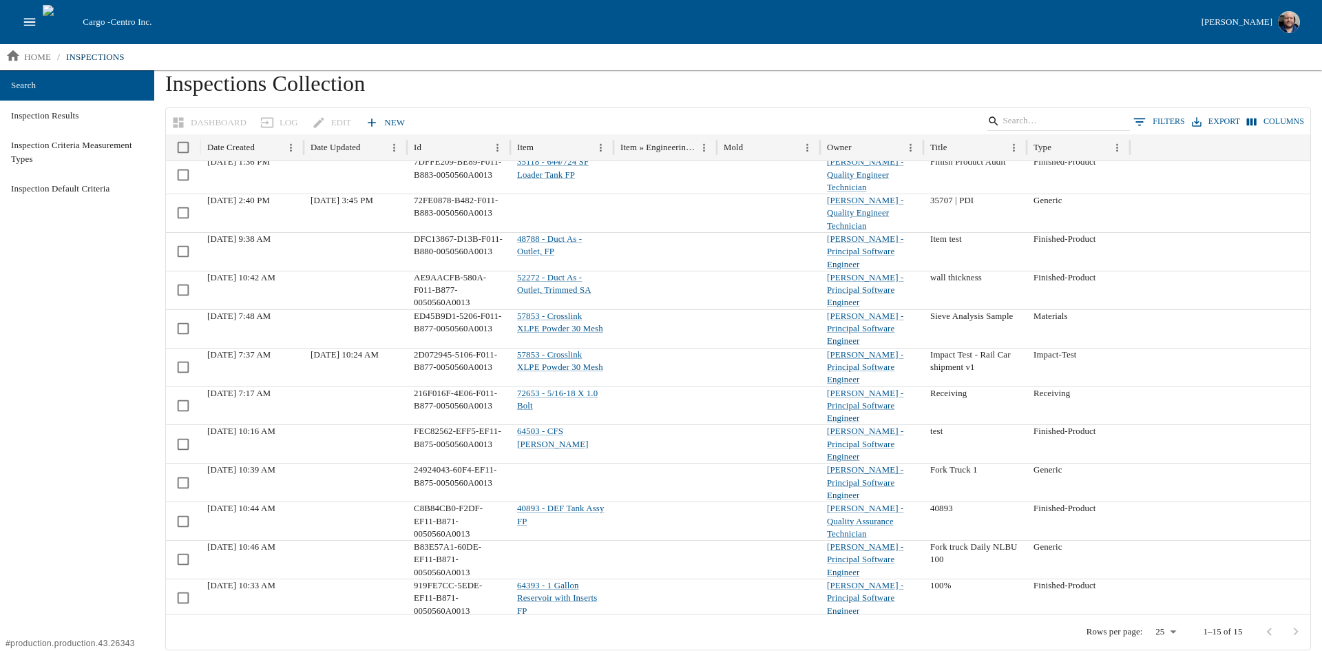
scroll to position [0, 0]
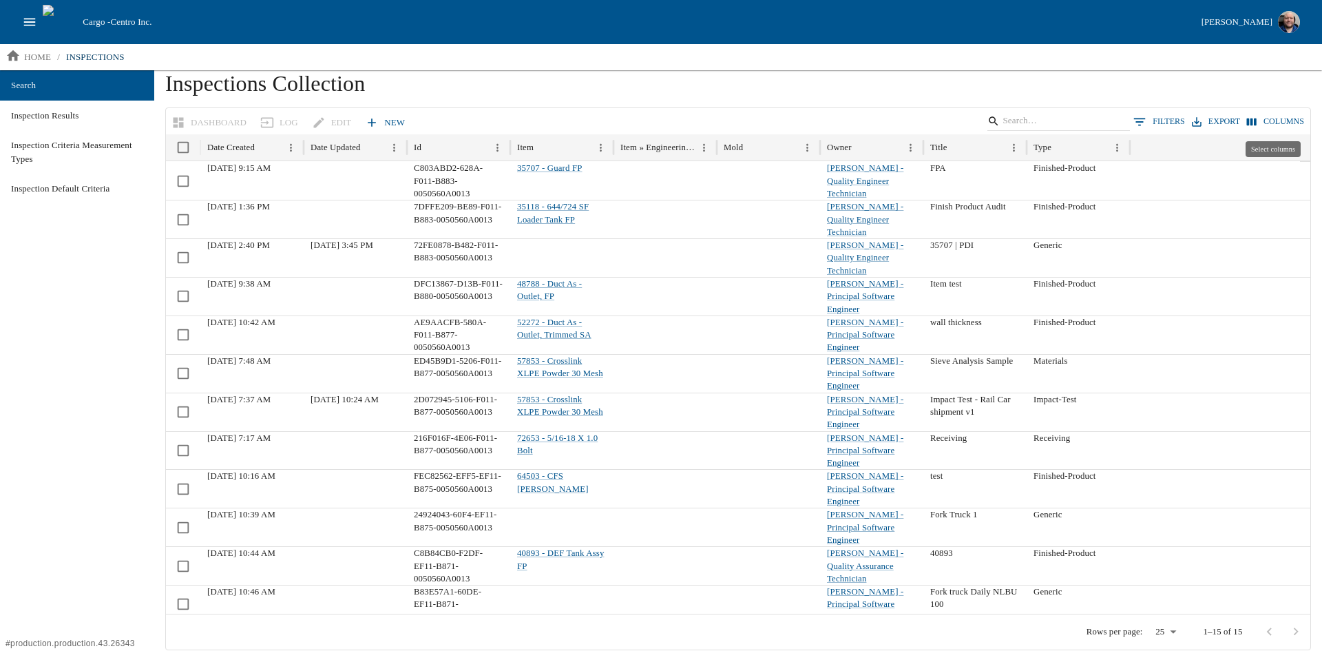
click at [1295, 118] on button "Columns" at bounding box center [1275, 122] width 64 height 20
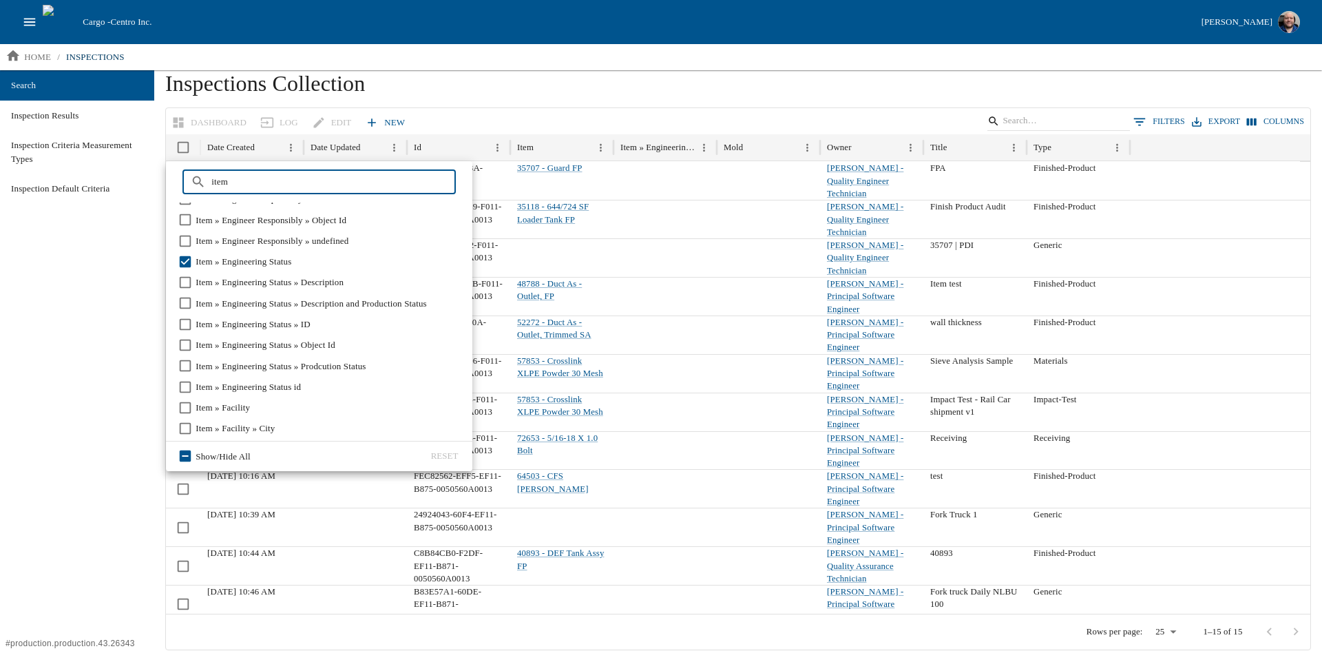
scroll to position [668, 0]
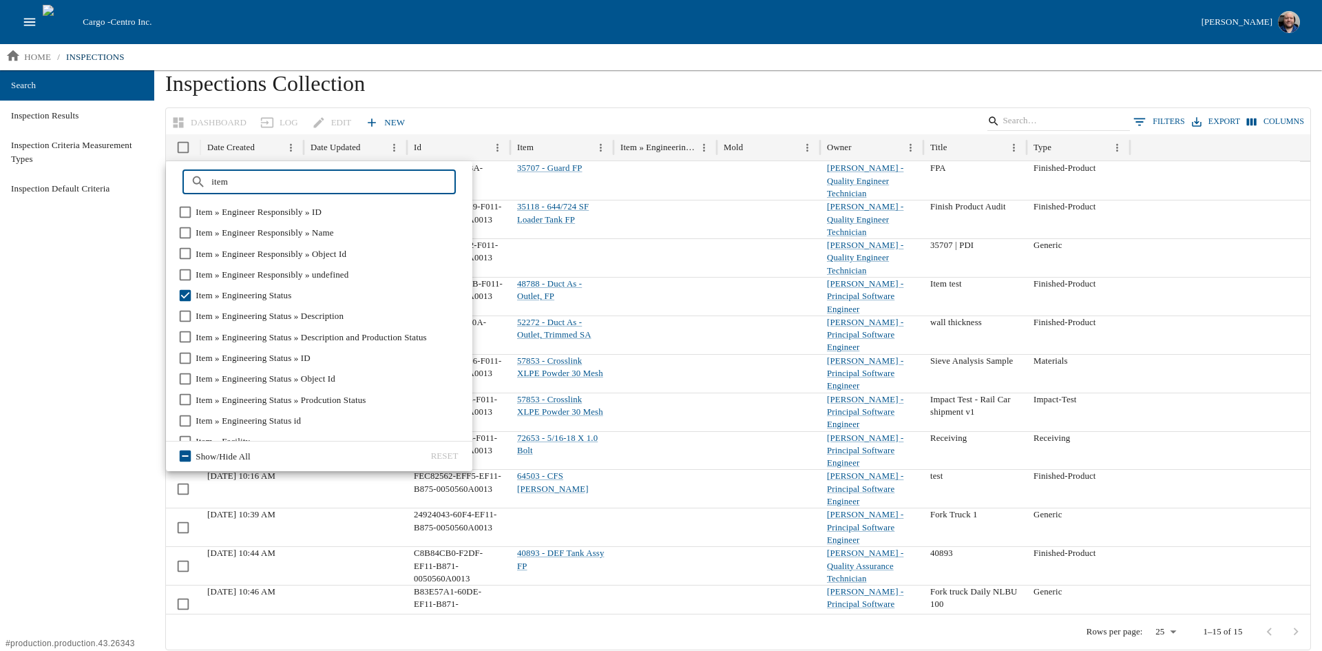
type input "item"
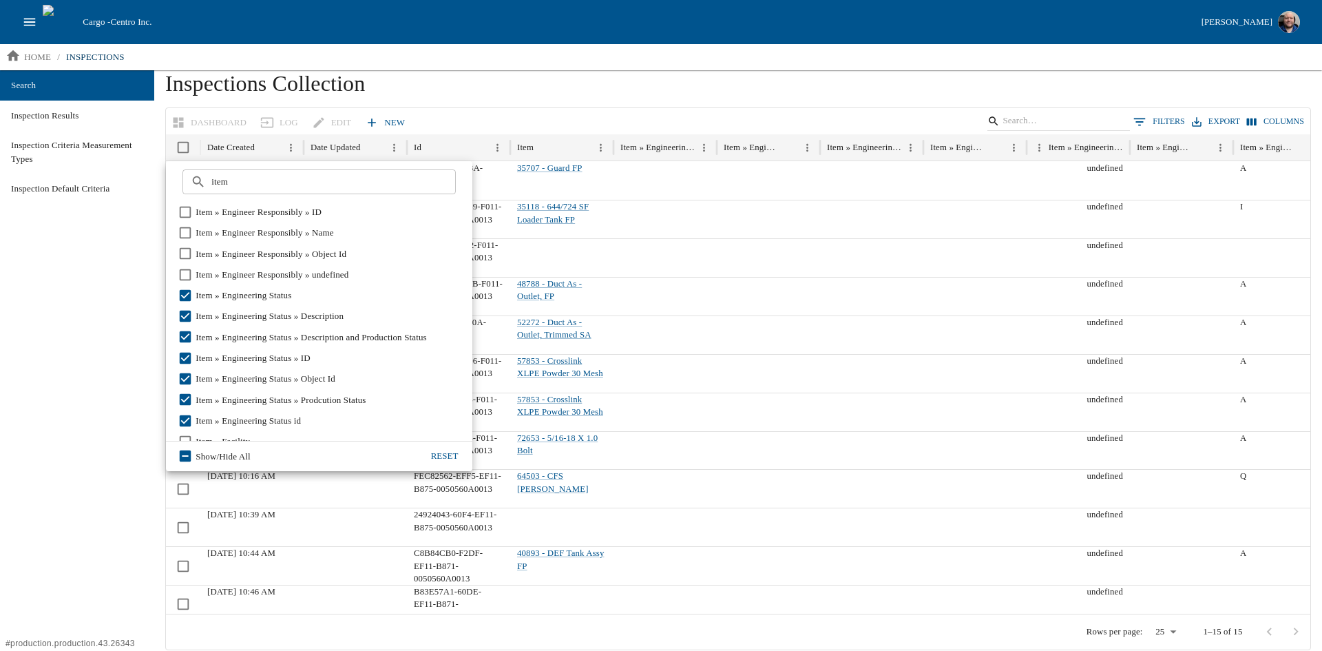
scroll to position [737, 0]
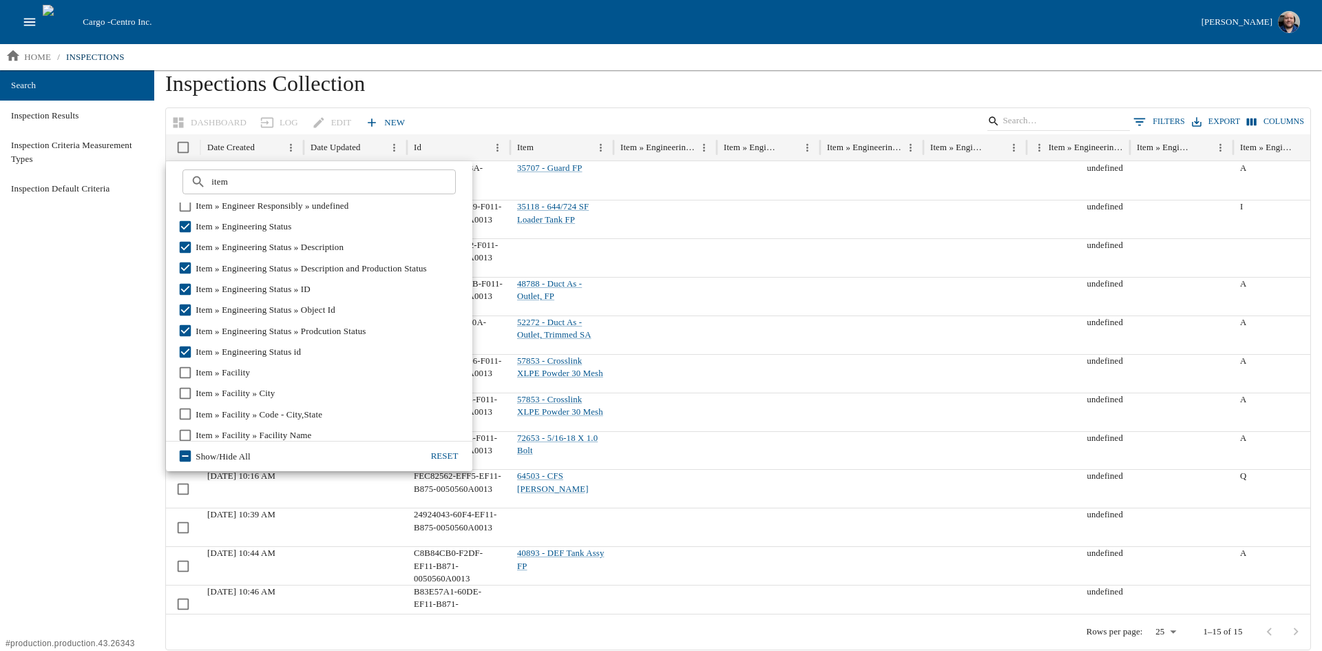
click at [586, 84] on h1 "Inspections Collection" at bounding box center [738, 88] width 1146 height 37
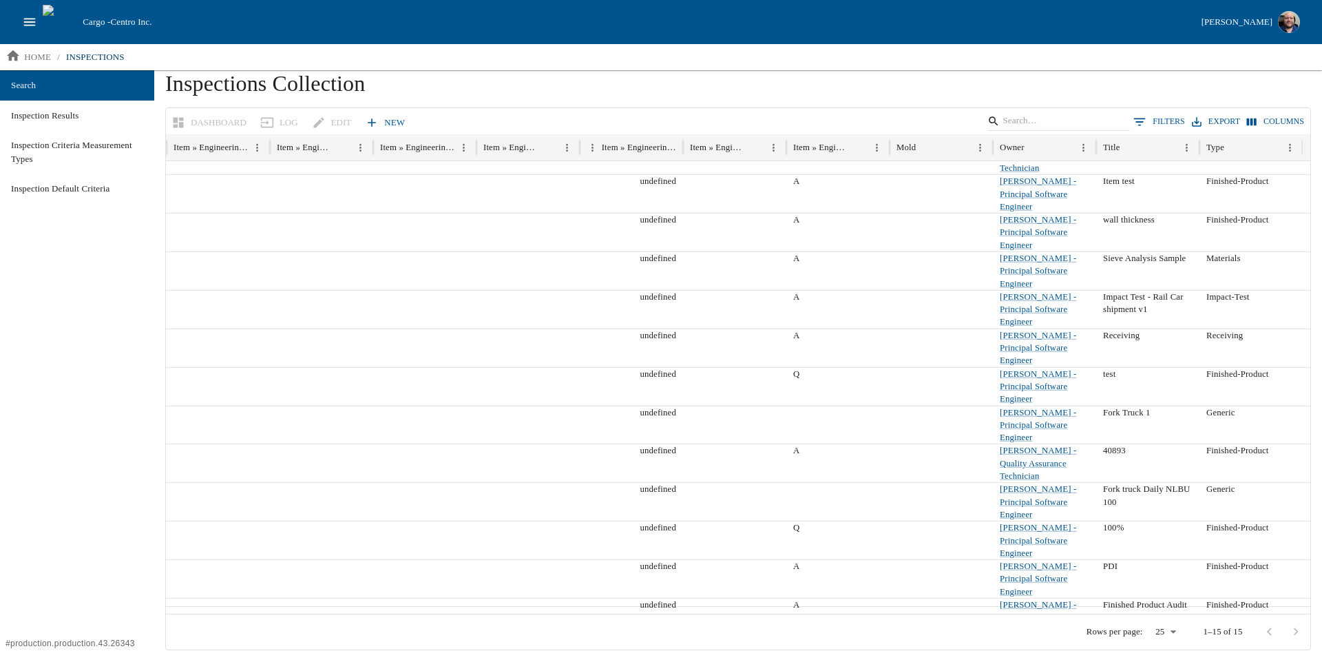
scroll to position [97, 0]
click at [33, 25] on icon "open drawer" at bounding box center [30, 22] width 12 height 8
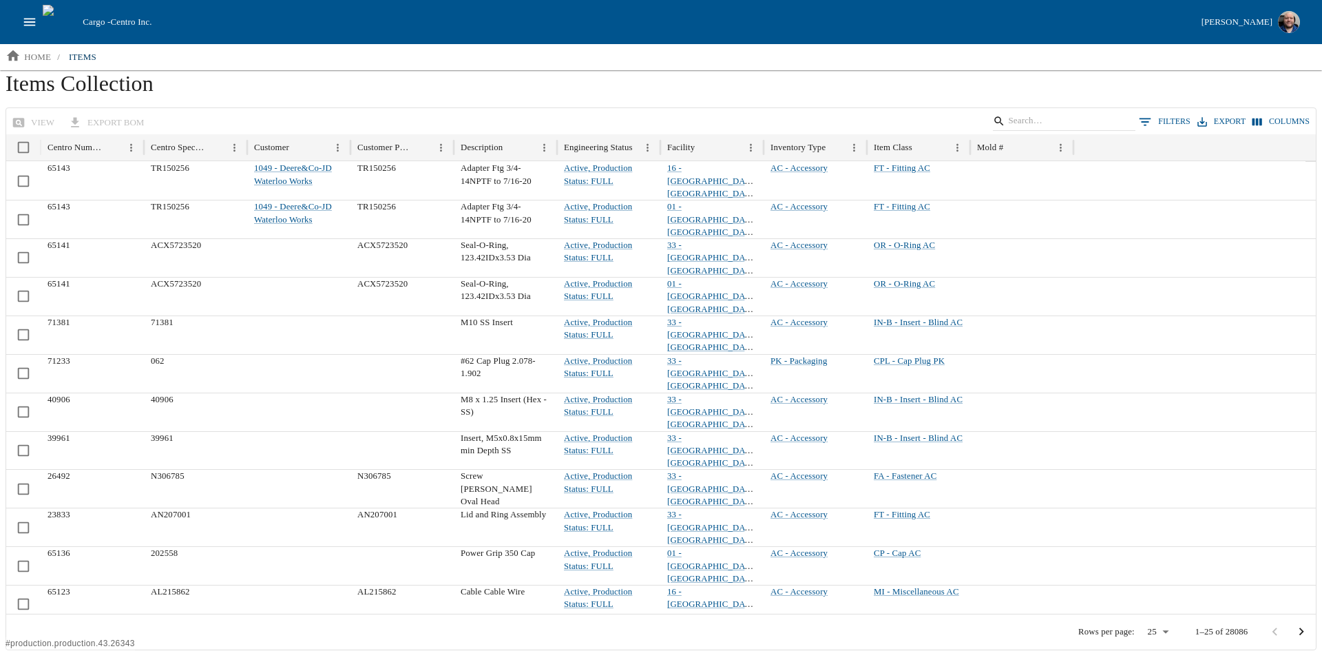
click at [1286, 120] on button "Columns" at bounding box center [1281, 122] width 64 height 20
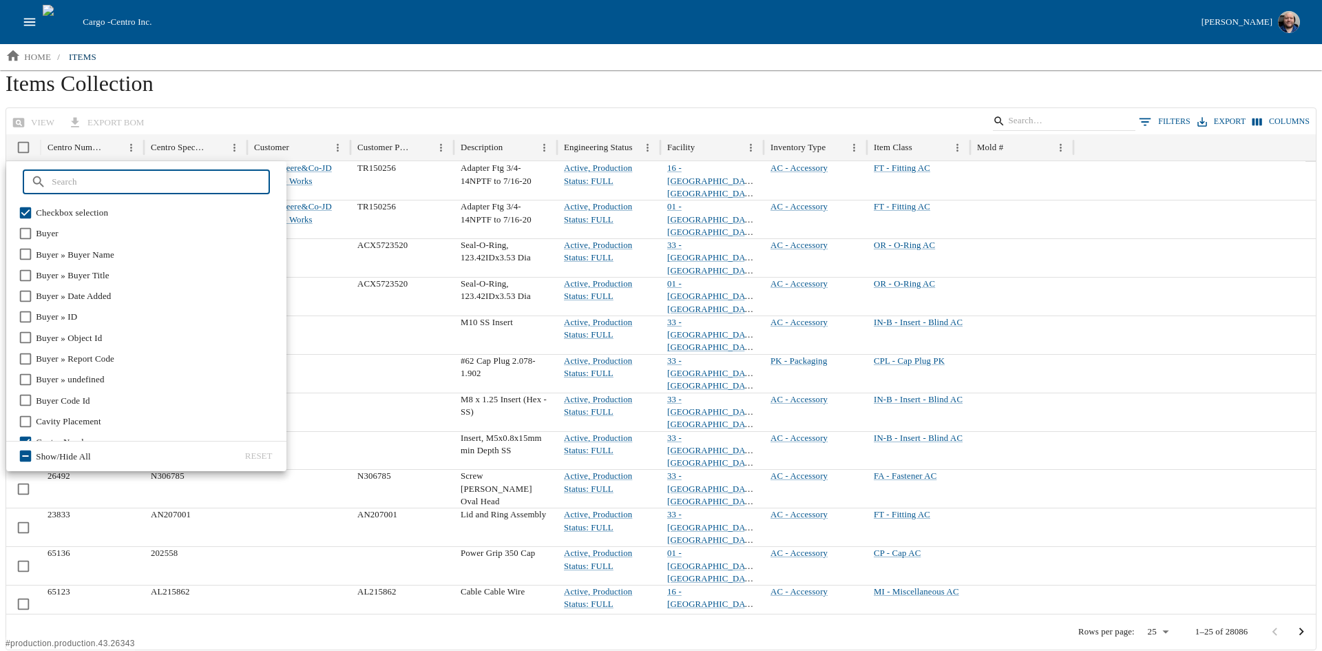
click at [140, 185] on input "text" at bounding box center [161, 181] width 218 height 25
type input "e"
click at [568, 78] on h1 "Items Collection" at bounding box center [661, 88] width 1311 height 37
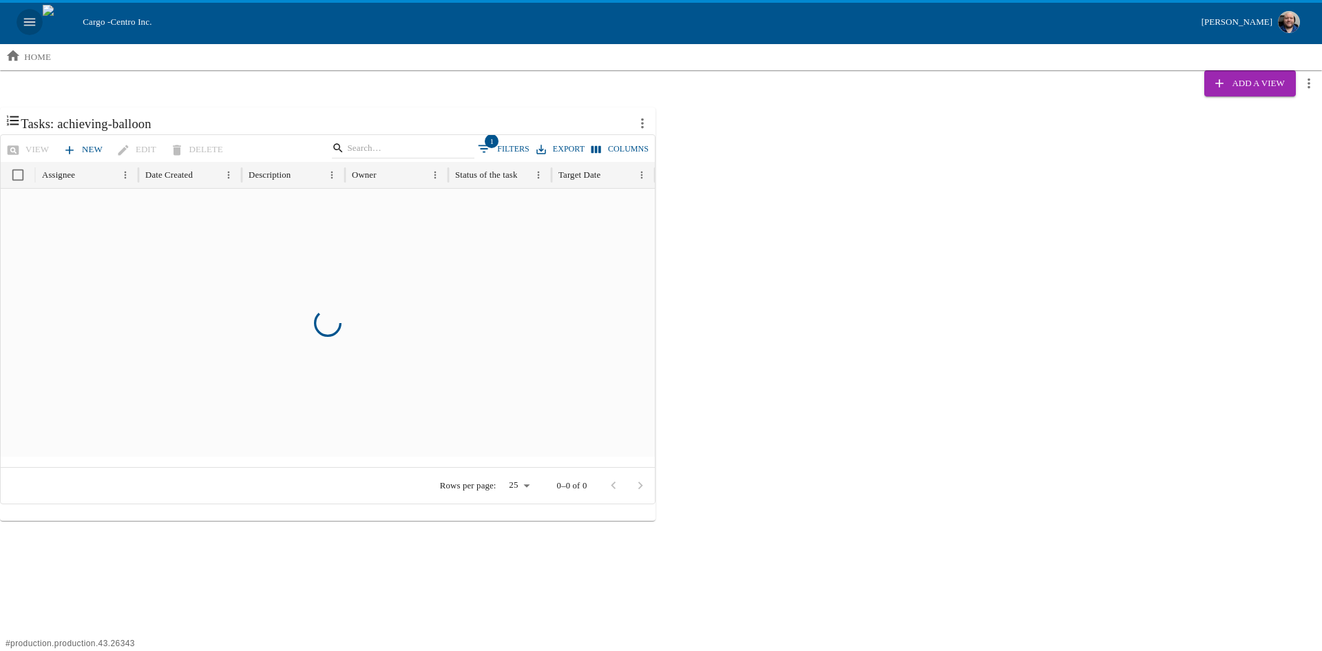
click at [23, 20] on icon "open drawer" at bounding box center [29, 21] width 15 height 15
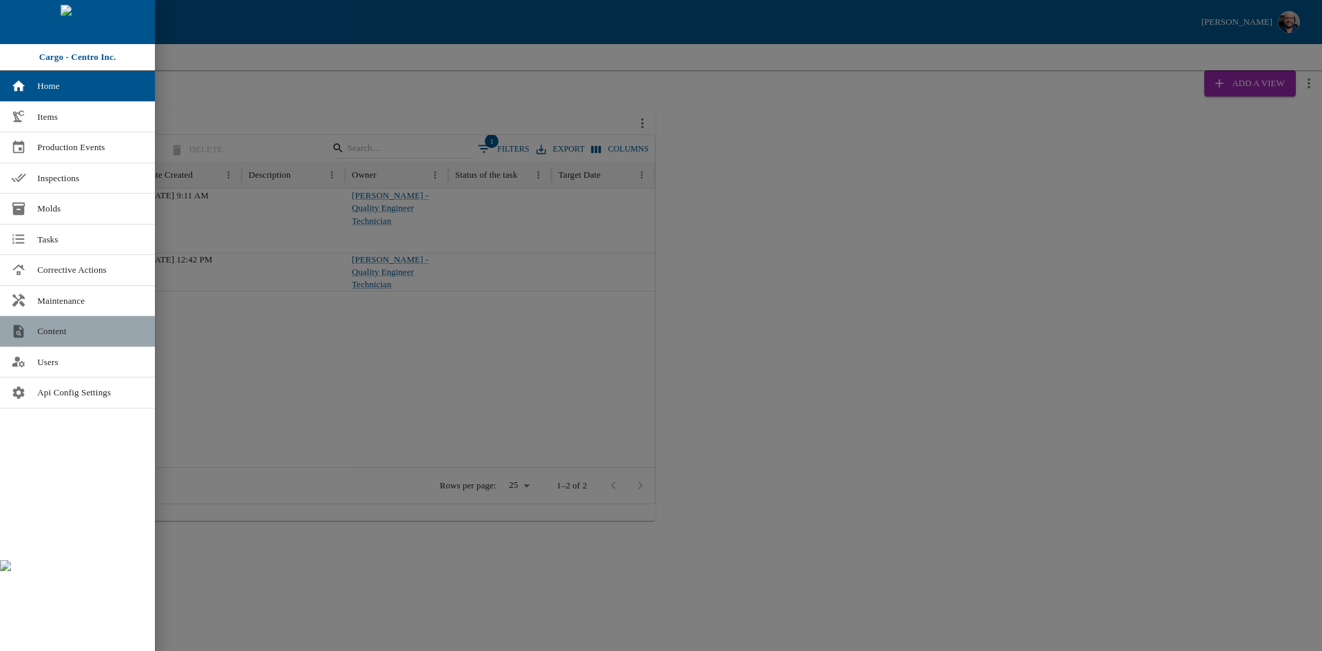
click at [66, 338] on link "Content" at bounding box center [77, 331] width 155 height 30
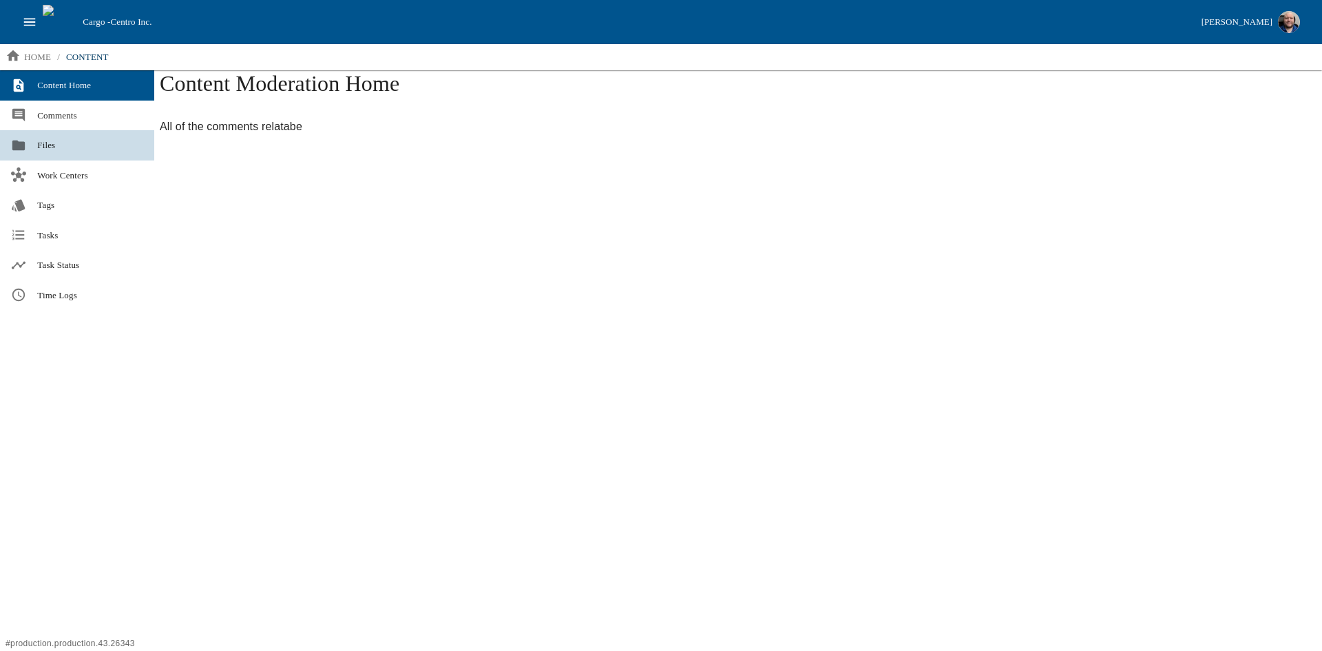
click at [51, 145] on span "Files" at bounding box center [90, 145] width 106 height 14
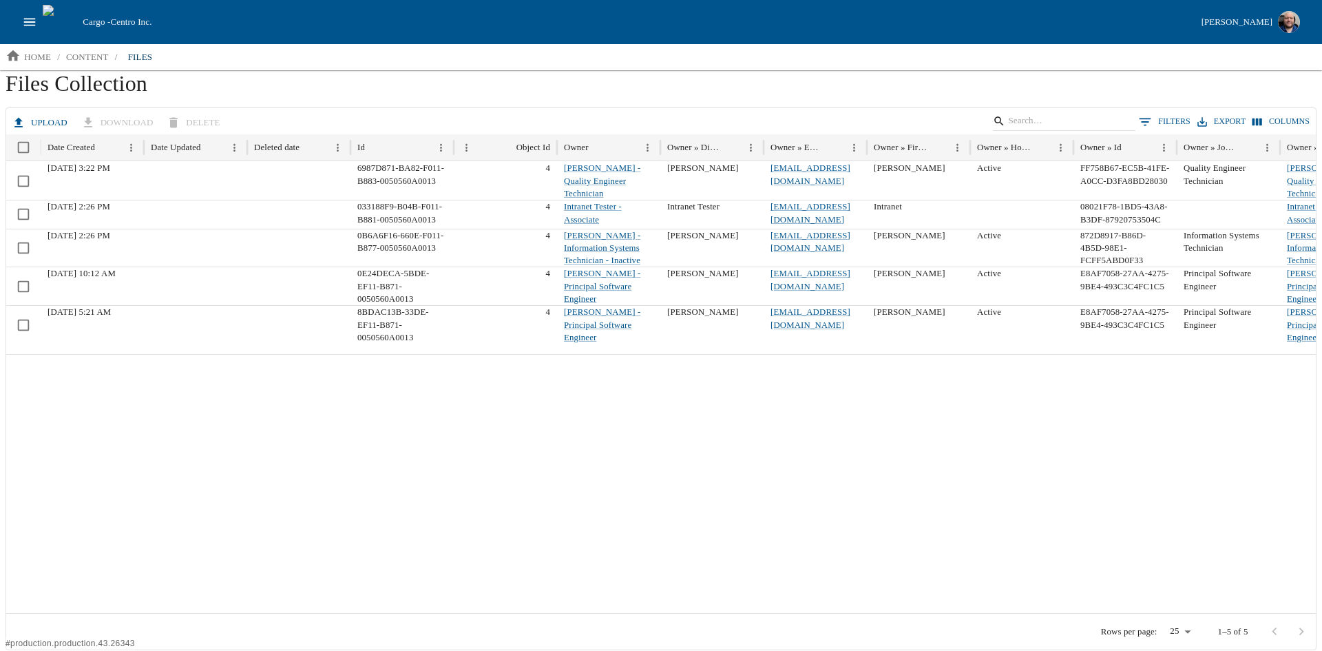
drag, startPoint x: 801, startPoint y: 617, endPoint x: 901, endPoint y: 630, distance: 101.4
click at [902, 627] on div "Rows per page: 25 ** 1–5 of 5" at bounding box center [661, 631] width 1310 height 36
click at [27, 21] on icon "open drawer" at bounding box center [29, 21] width 15 height 15
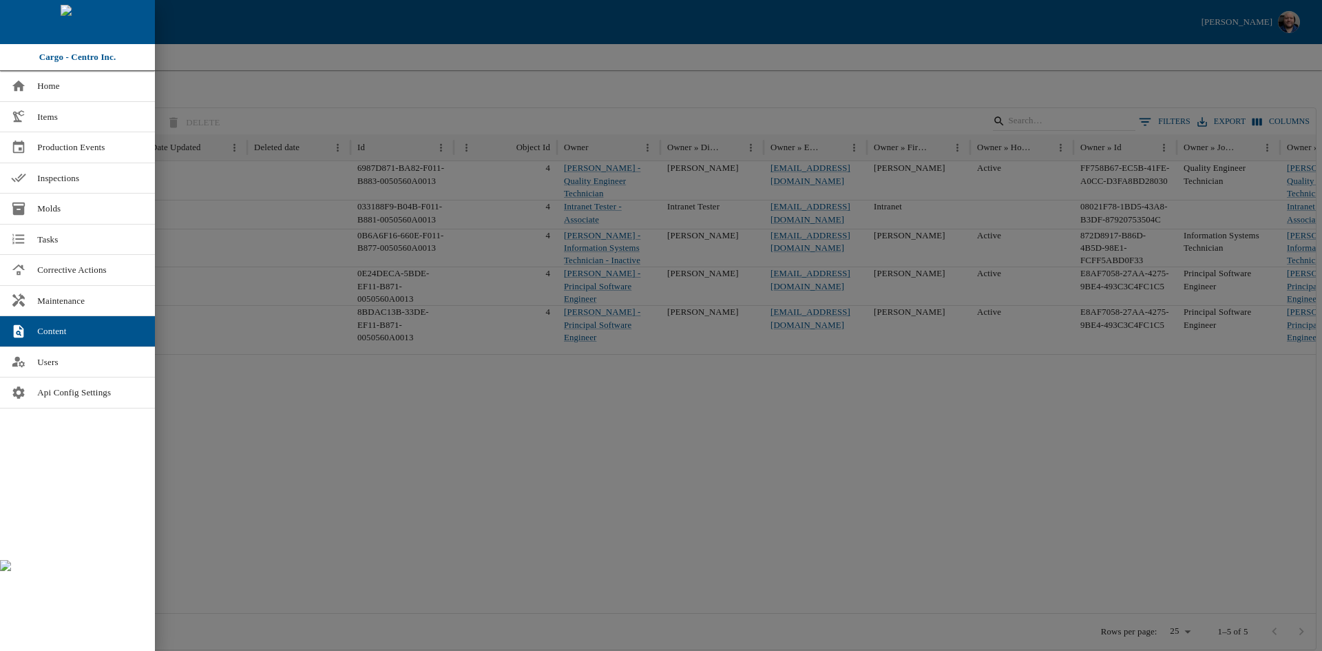
click at [434, 429] on div at bounding box center [661, 325] width 1322 height 651
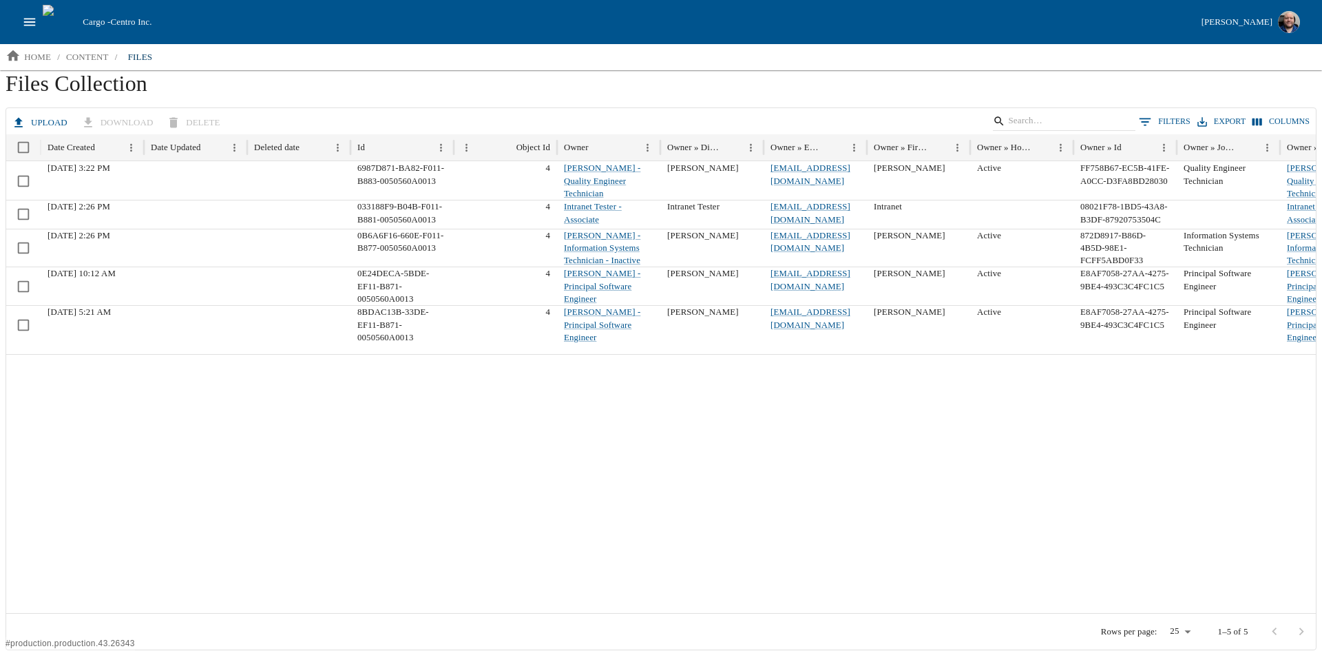
click at [28, 18] on icon "open drawer" at bounding box center [29, 21] width 15 height 15
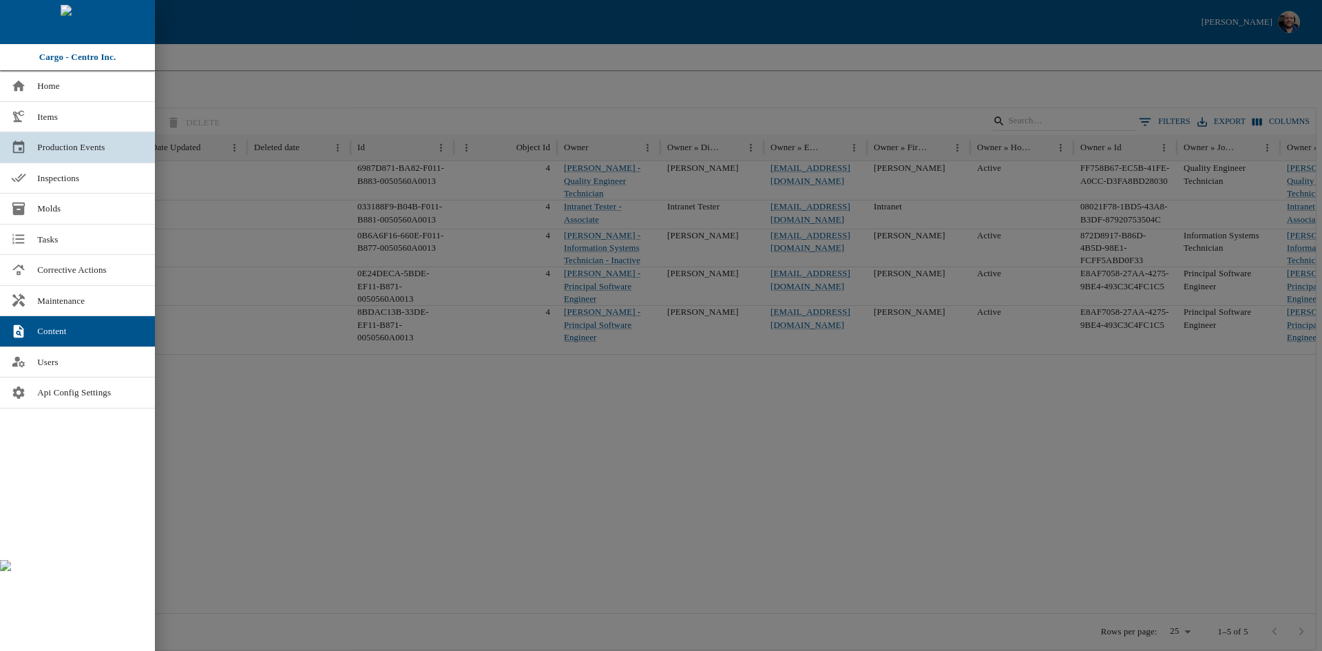
click at [67, 151] on span "Production Events" at bounding box center [90, 147] width 107 height 14
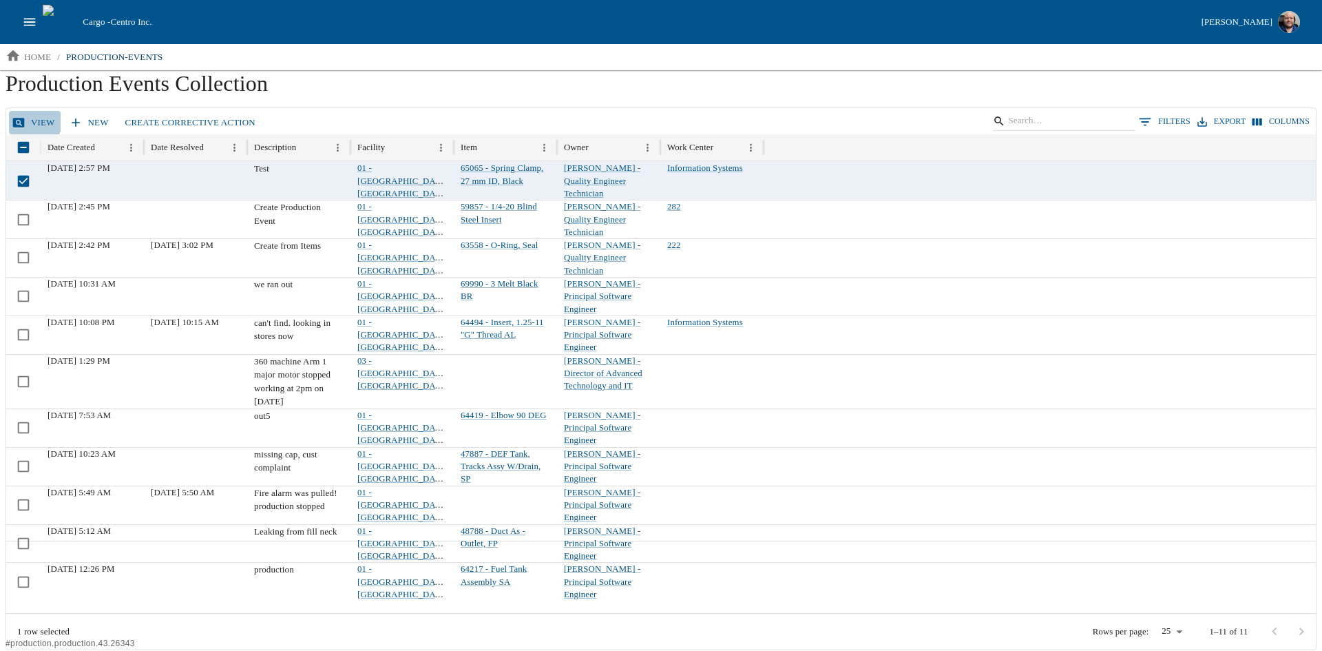
click at [30, 120] on link "View" at bounding box center [35, 123] width 52 height 24
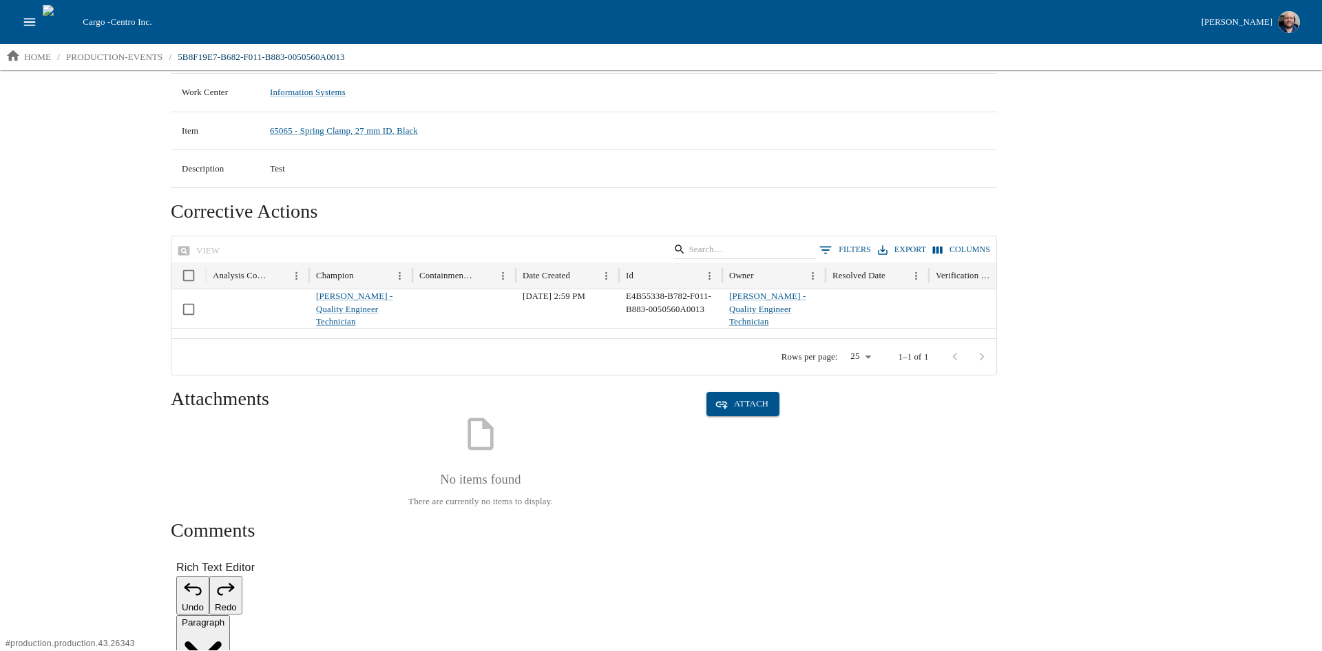
scroll to position [297, 0]
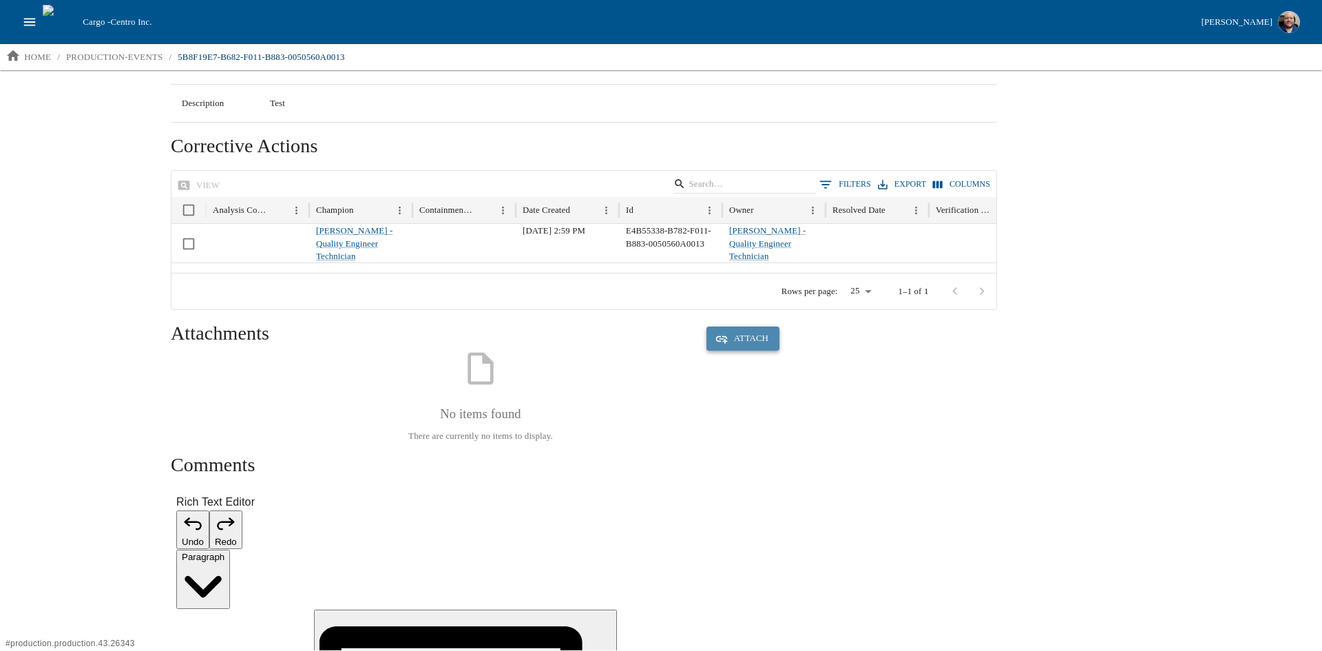
click at [748, 343] on button "Attach" at bounding box center [742, 338] width 73 height 24
